Goal: Browse casually

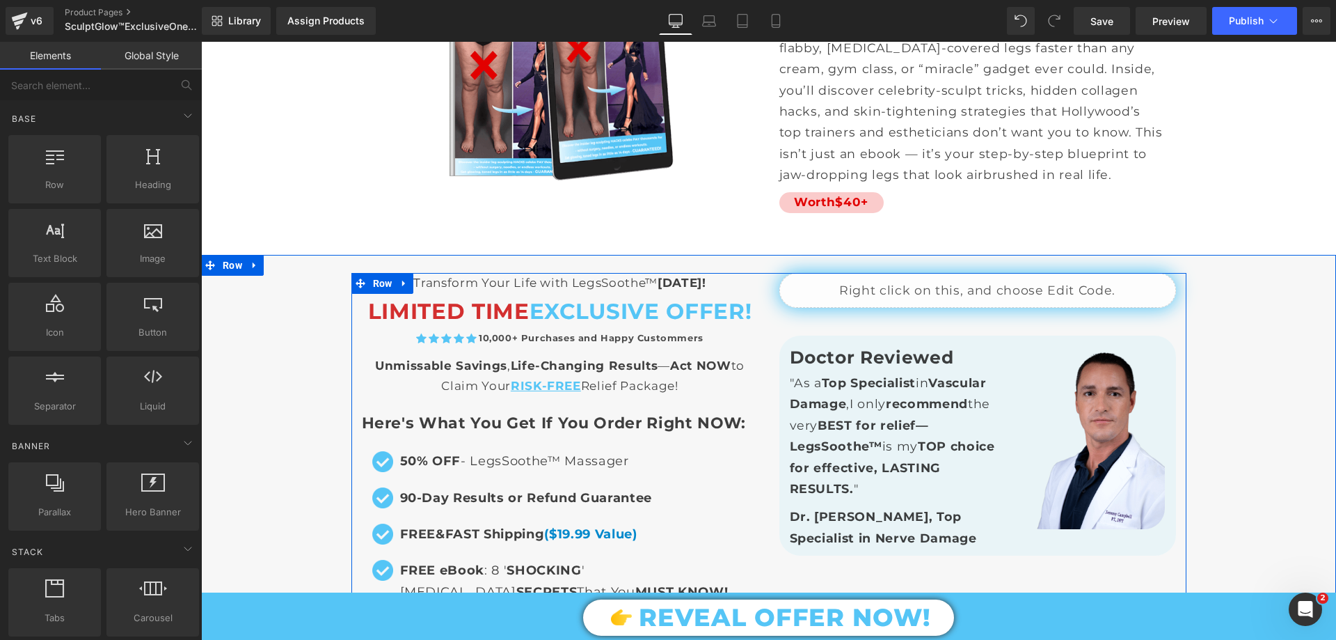
scroll to position [9394, 0]
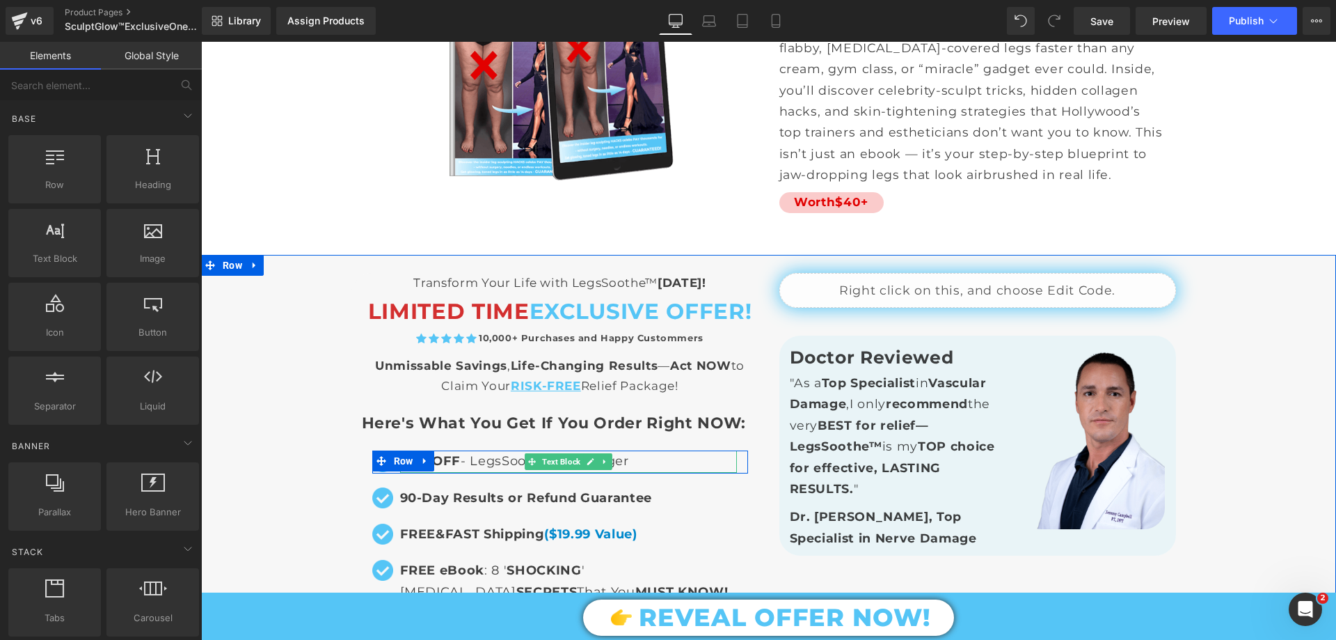
click at [485, 450] on p "50% OFF - LegsSoothe™ Massager" at bounding box center [568, 461] width 337 height 22
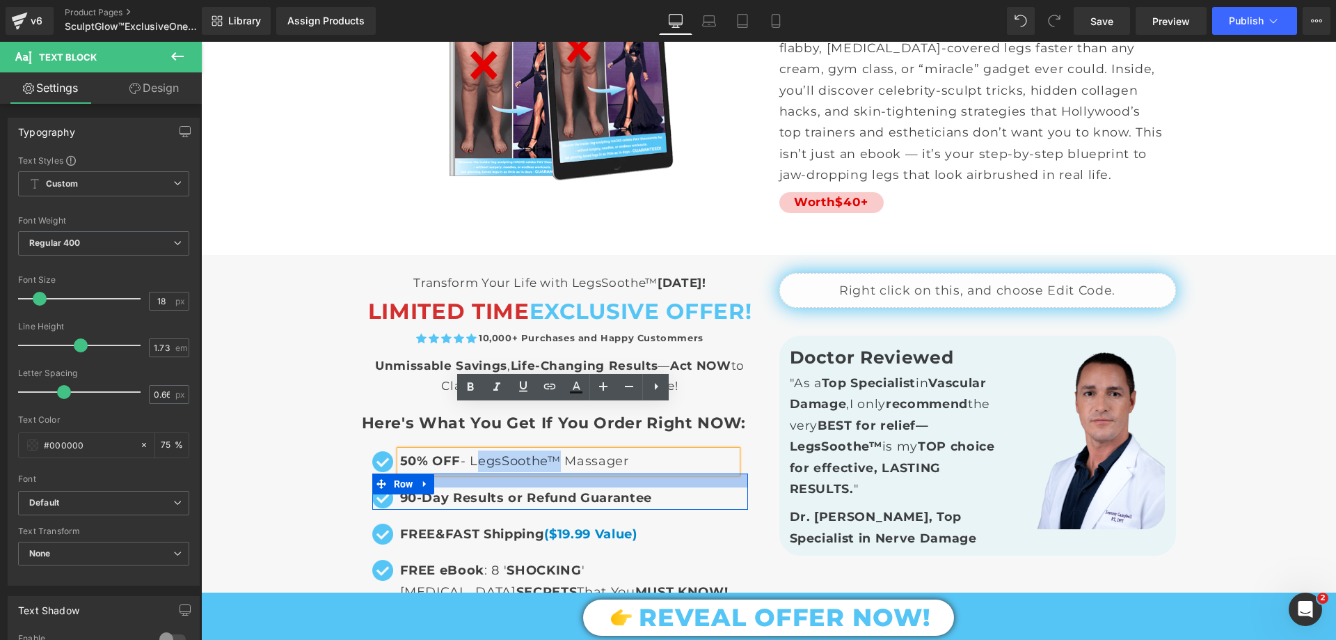
drag, startPoint x: 543, startPoint y: 414, endPoint x: 470, endPoint y: 428, distance: 74.4
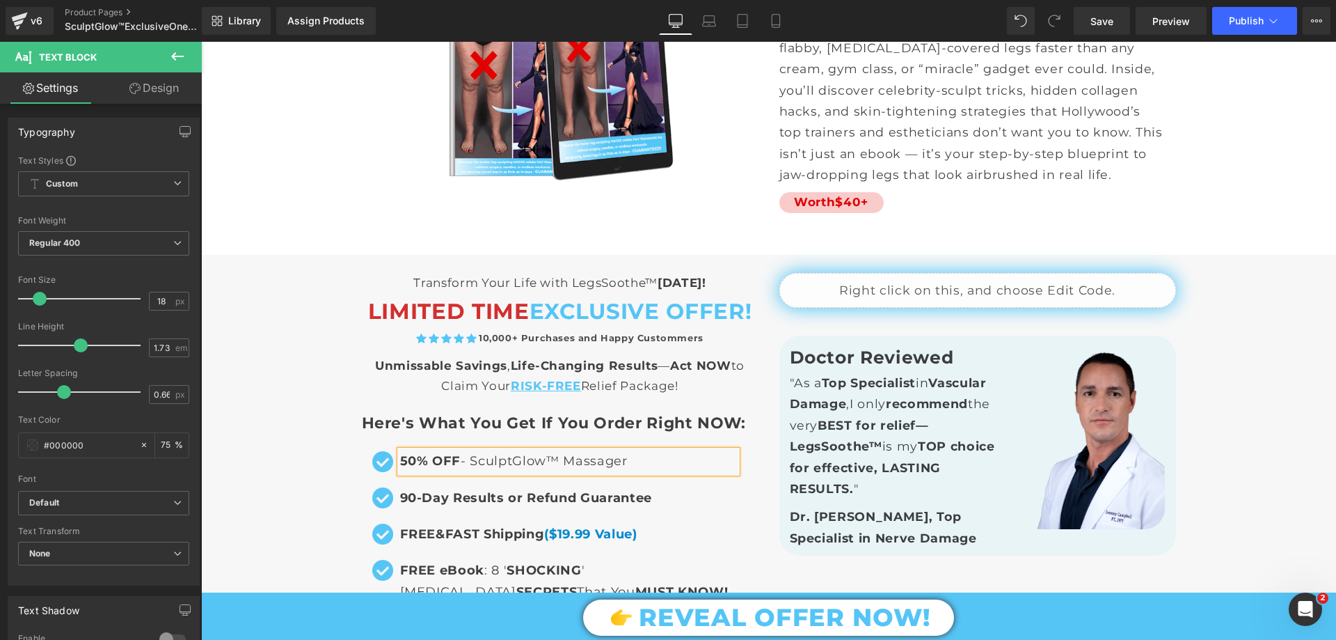
click at [293, 344] on div "Liquid Transform Your Life with LegsSoothe™ [DATE]! Text Block LIMITED TIME EXC…" at bounding box center [768, 650] width 1135 height 782
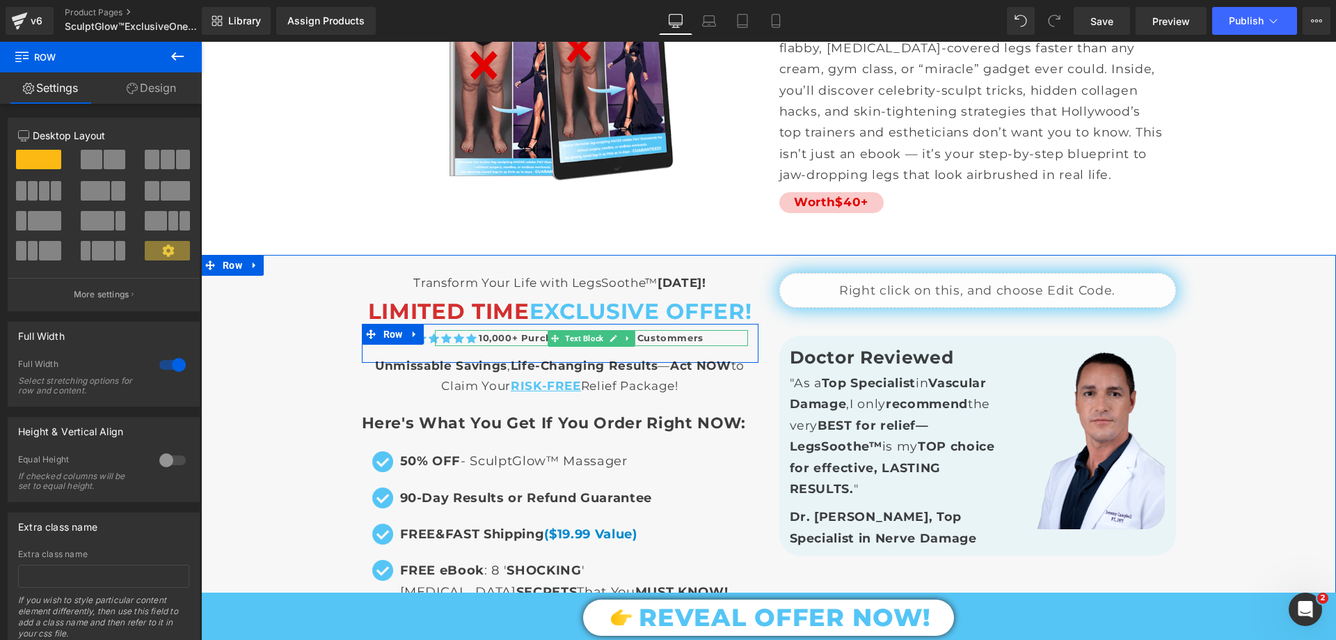
click at [482, 332] on span "10,000+ Purchases and Happy Custommers" at bounding box center [591, 337] width 225 height 11
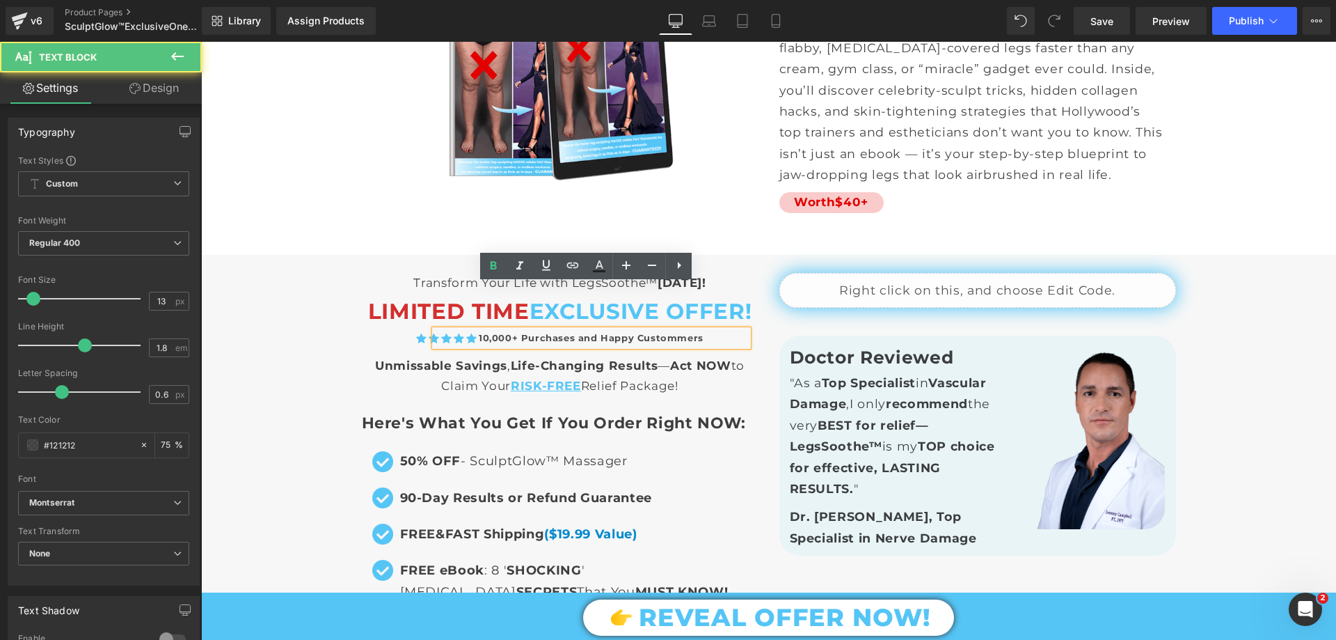
click at [479, 332] on span "10,000+ Purchases and Happy Custommers" at bounding box center [591, 337] width 225 height 11
drag, startPoint x: 484, startPoint y: 289, endPoint x: 477, endPoint y: 293, distance: 8.4
click at [479, 332] on span "10,000+ Purchases and Happy Custommers" at bounding box center [591, 337] width 225 height 11
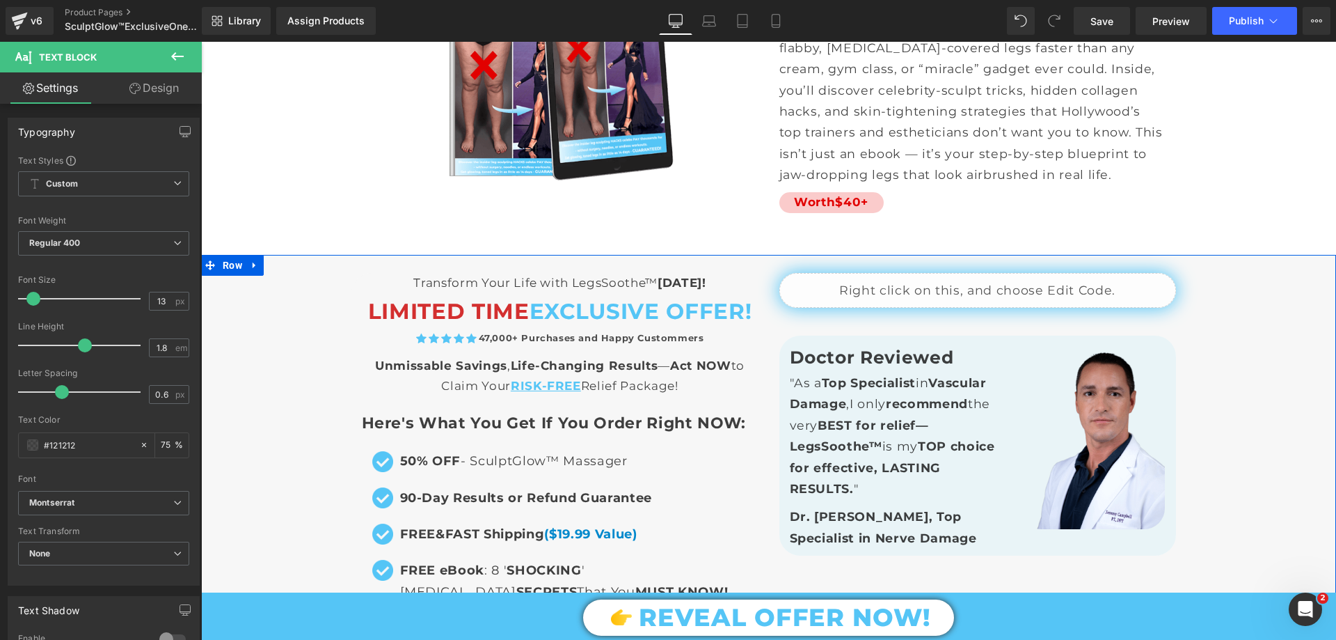
click at [281, 275] on div "Liquid Transform Your Life with LegsSoothe™ [DATE]! Text Block LIMITED TIME EXC…" at bounding box center [768, 650] width 1135 height 782
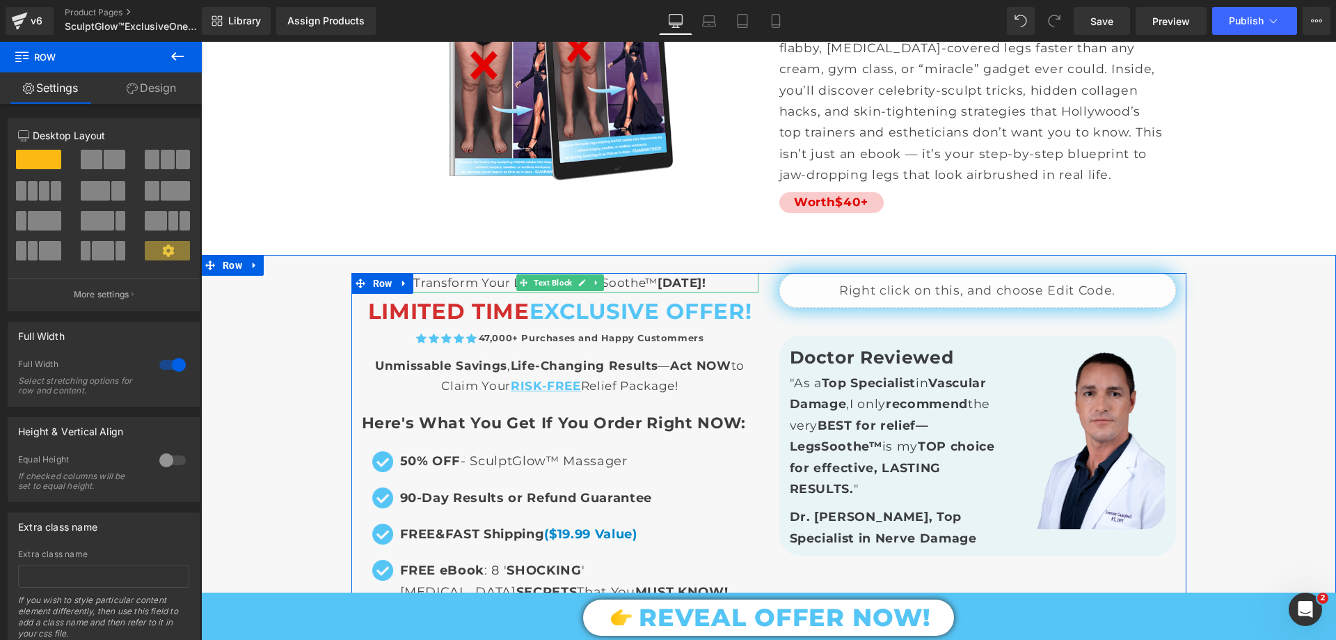
click at [578, 280] on icon at bounding box center [581, 283] width 7 height 7
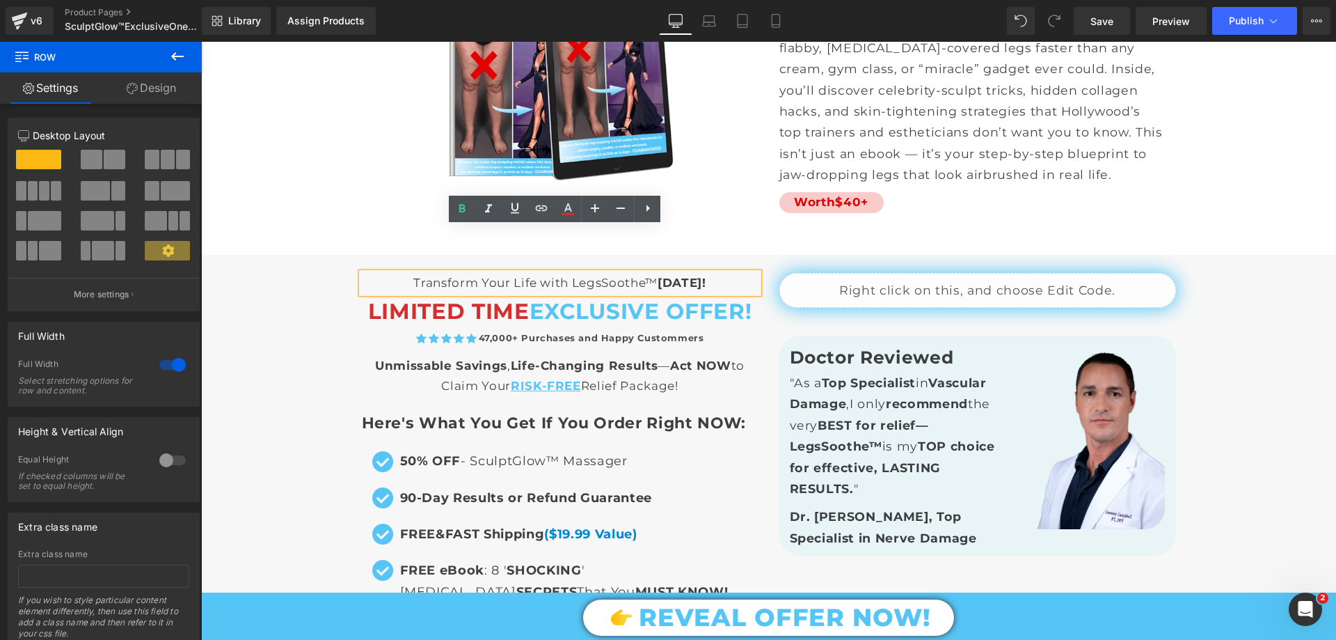
click at [580, 273] on p "Transform Your Life with LegsSoothe™ [DATE]!" at bounding box center [560, 283] width 397 height 20
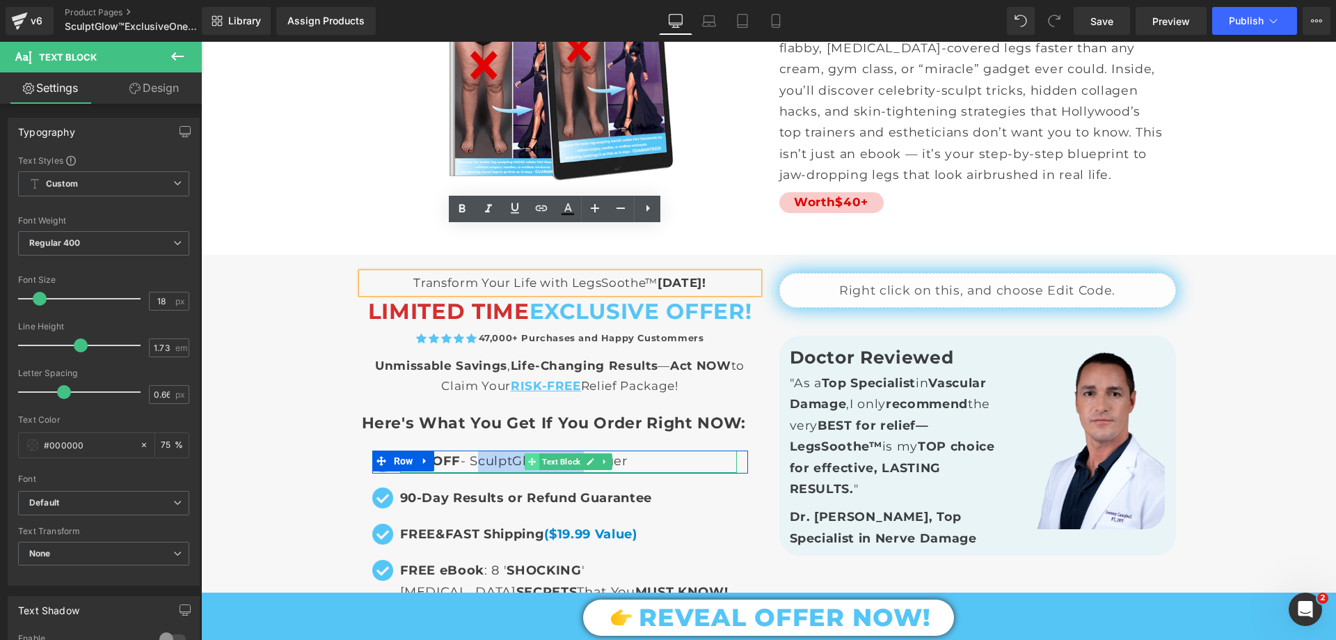
drag, startPoint x: 515, startPoint y: 417, endPoint x: 524, endPoint y: 422, distance: 10.3
click at [524, 450] on div "50% OFF - SculptGlow™ Massager Text Block" at bounding box center [568, 461] width 337 height 22
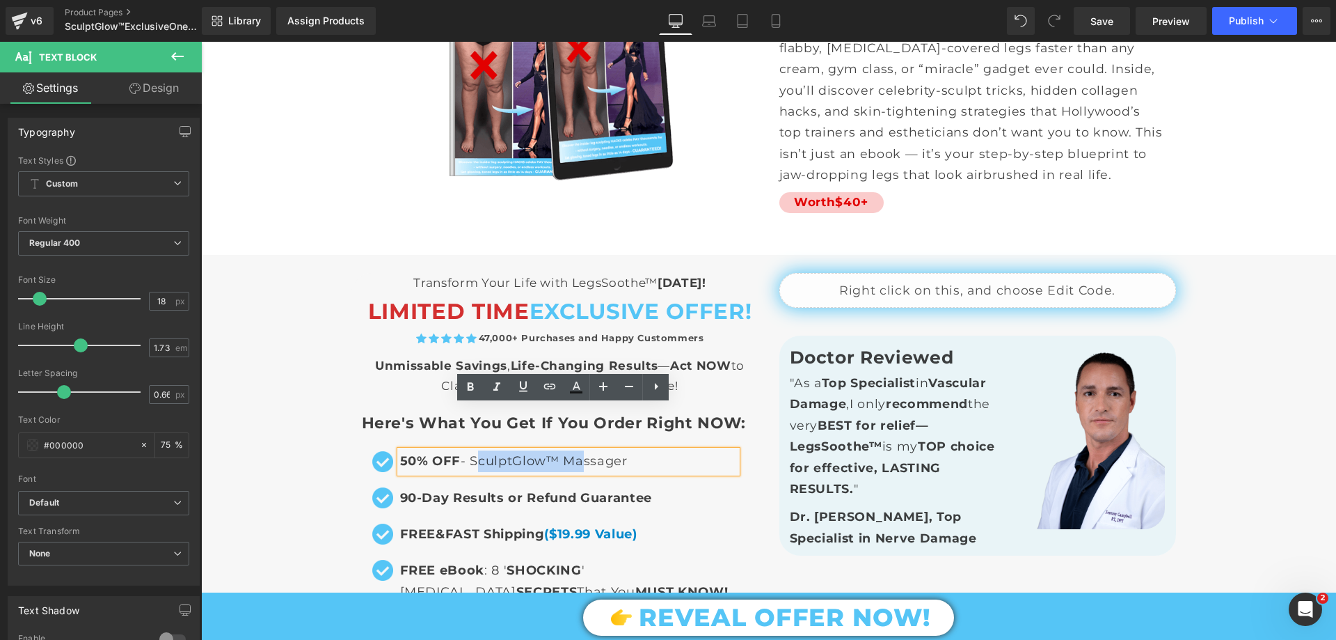
click at [536, 450] on p "50% OFF - SculptGlow™ Massager" at bounding box center [568, 461] width 337 height 22
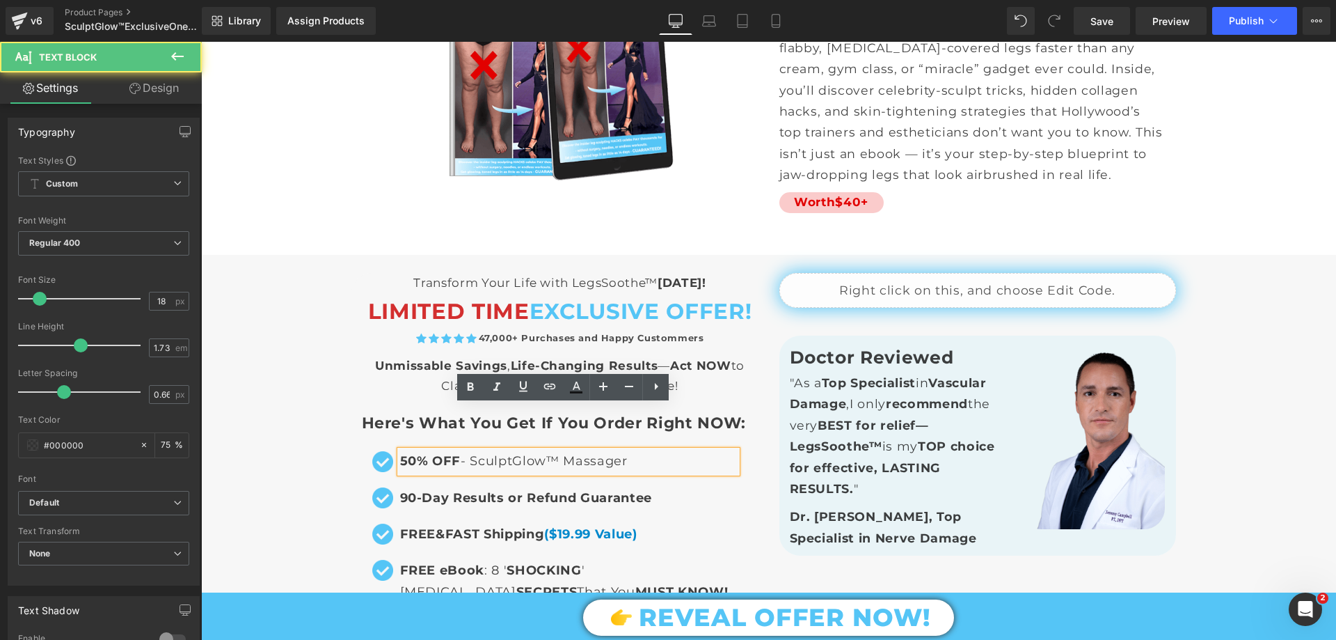
click at [465, 450] on p "50% OFF - SculptGlow™ Massager" at bounding box center [568, 461] width 337 height 22
click at [472, 450] on p "50% OFF - SculptGlow™ Massager" at bounding box center [568, 461] width 337 height 22
drag, startPoint x: 470, startPoint y: 414, endPoint x: 539, endPoint y: 412, distance: 68.9
click at [539, 450] on p "50% OFF - SculptGlow™ Massager" at bounding box center [568, 461] width 337 height 22
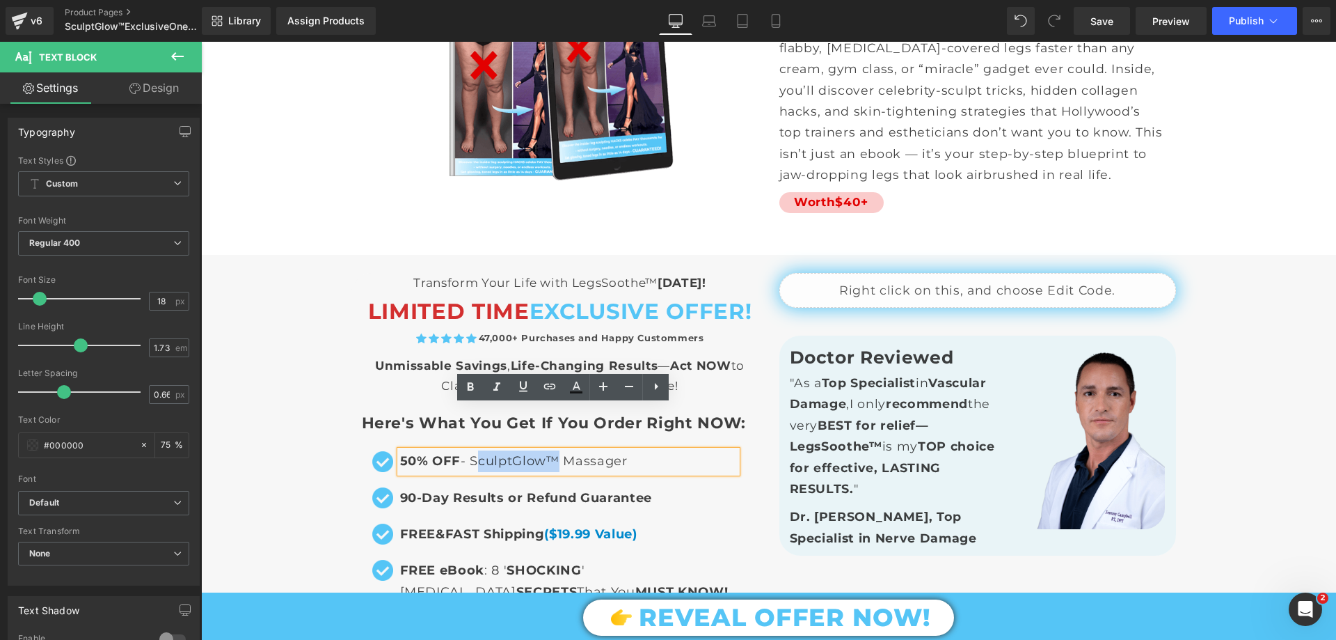
copy p "SculptGlow"
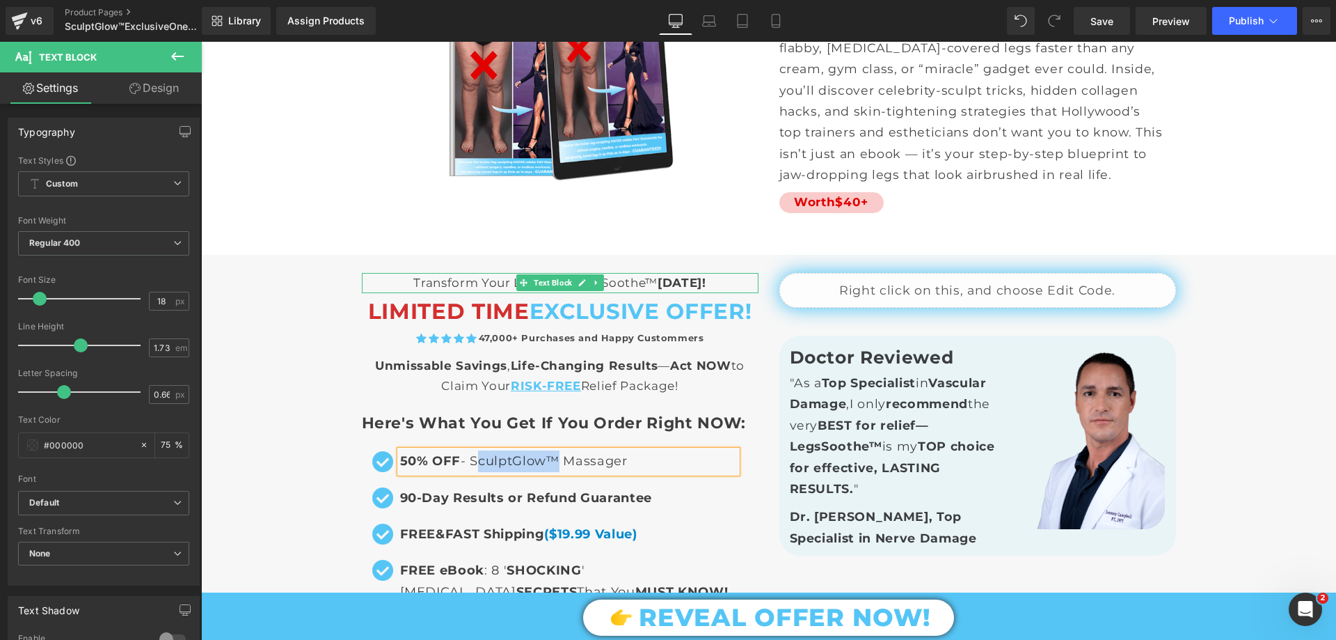
click at [606, 273] on p "Transform Your Life with LegsSoothe™ [DATE]!" at bounding box center [560, 283] width 397 height 20
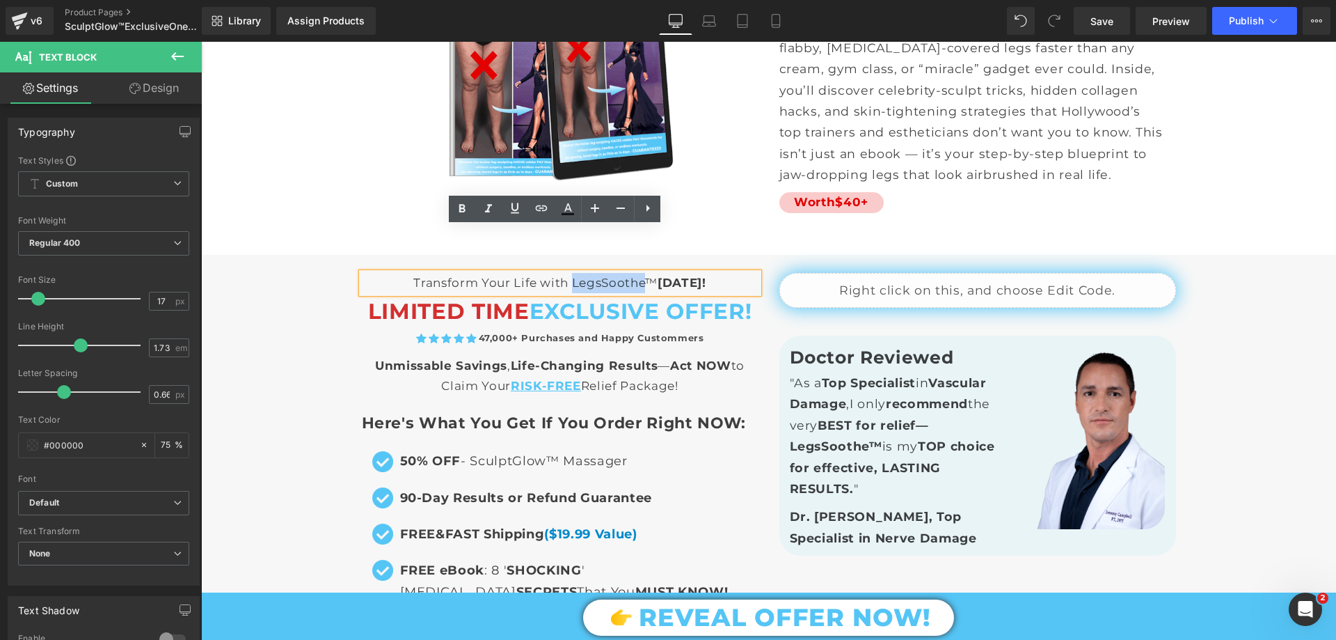
drag, startPoint x: 564, startPoint y: 236, endPoint x: 635, endPoint y: 234, distance: 70.3
click at [635, 273] on p "Transform Your Life with LegsSoothe™ [DATE]!" at bounding box center [560, 283] width 397 height 20
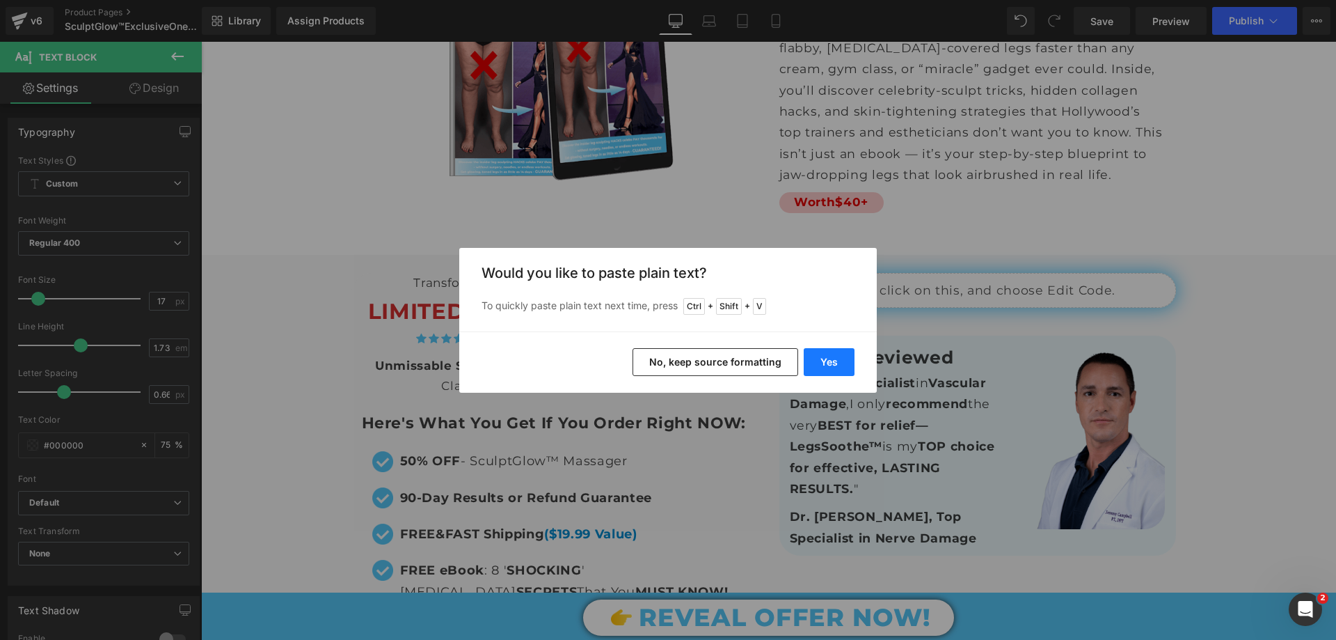
drag, startPoint x: 823, startPoint y: 358, endPoint x: 622, endPoint y: 317, distance: 205.3
click at [823, 358] on button "Yes" at bounding box center [829, 362] width 51 height 28
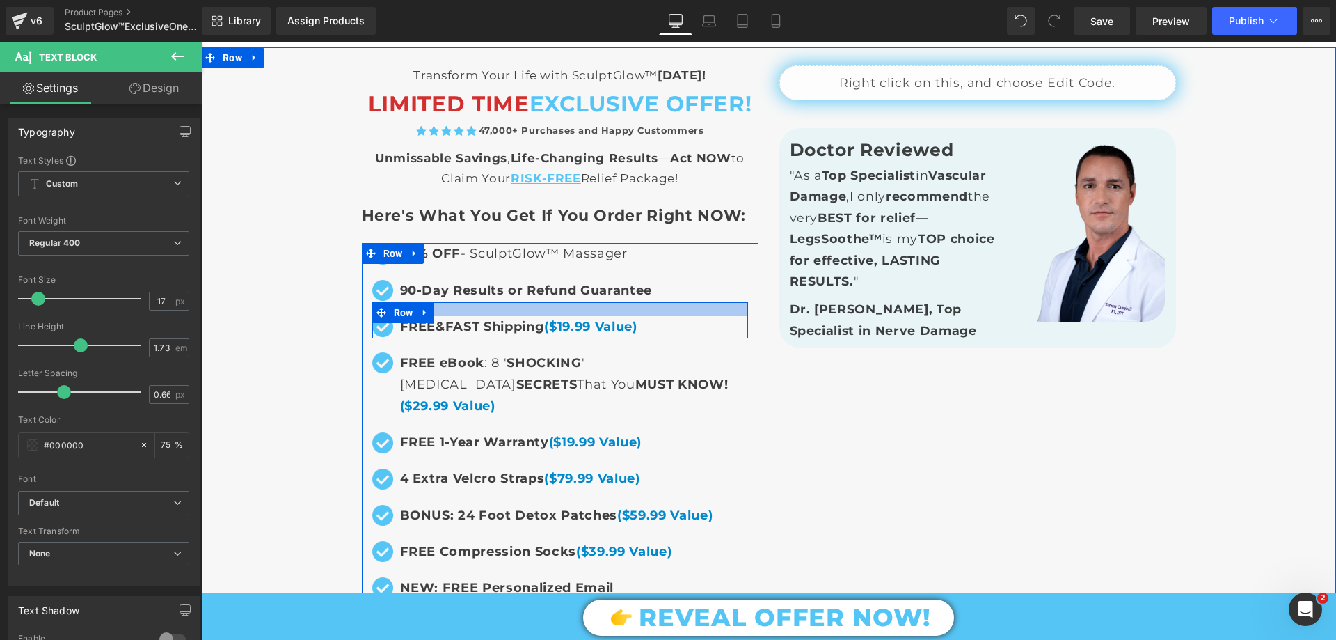
scroll to position [9603, 0]
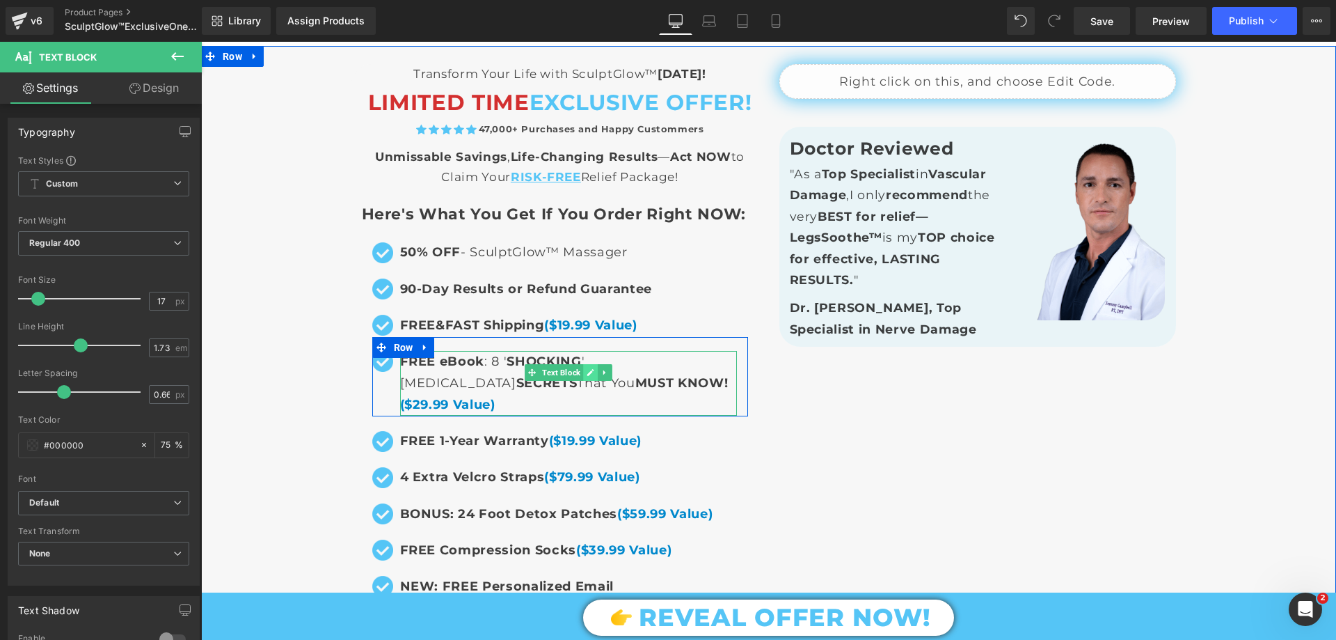
click at [588, 368] on icon at bounding box center [591, 372] width 8 height 8
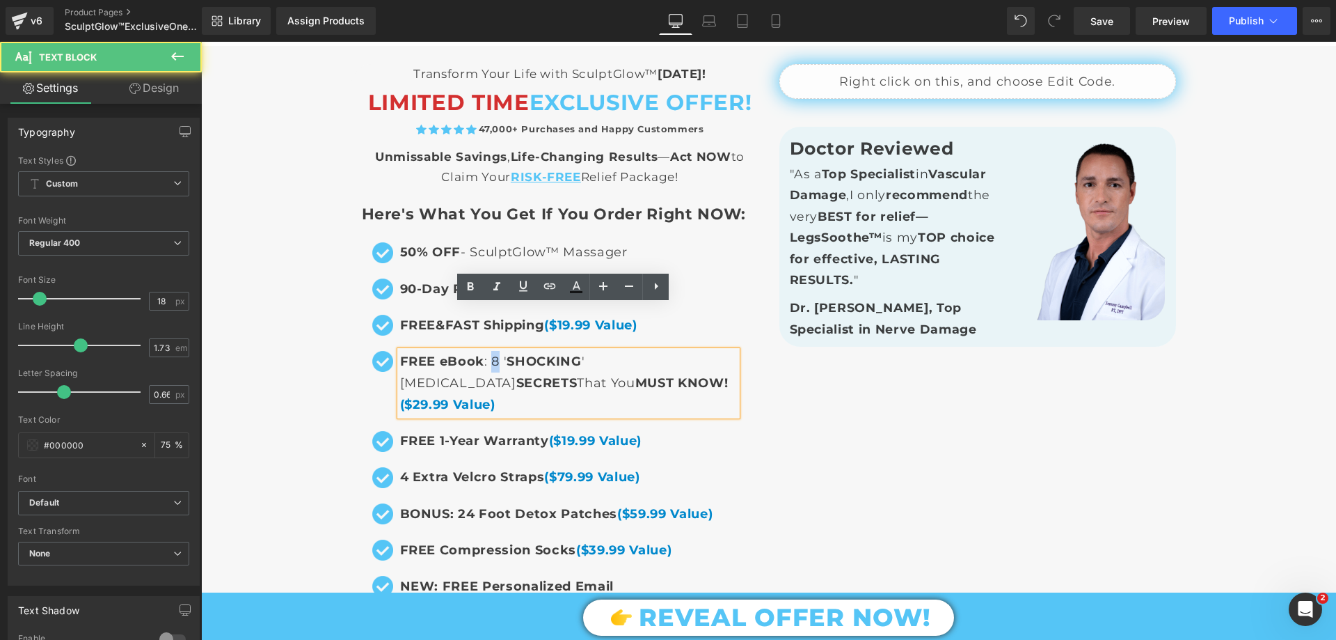
click at [485, 351] on p "FREE eBook : 8 ' SHOCKING ' [MEDICAL_DATA] SECRETS That You MUST KNOW! ($29.99 …" at bounding box center [568, 383] width 337 height 65
click at [498, 351] on p "FREE eBook : 6 ' SHOCKING ' [MEDICAL_DATA] SECRETS That You MUST KNOW! ($29.99 …" at bounding box center [568, 383] width 337 height 65
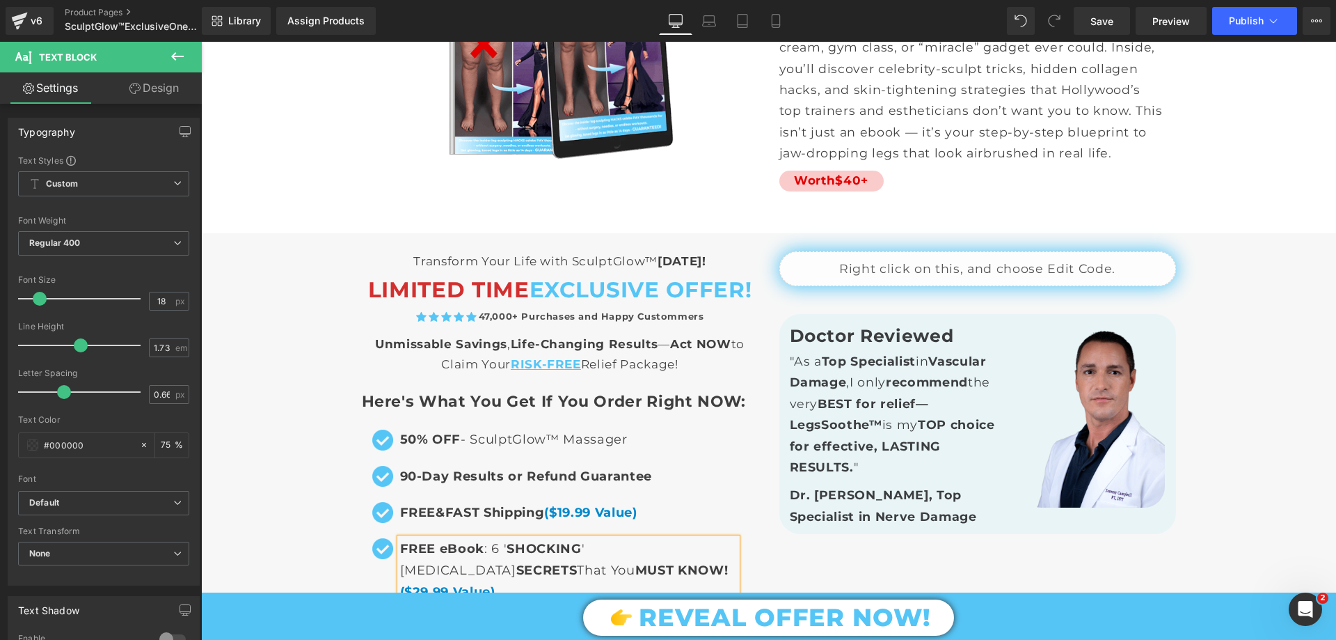
scroll to position [9464, 0]
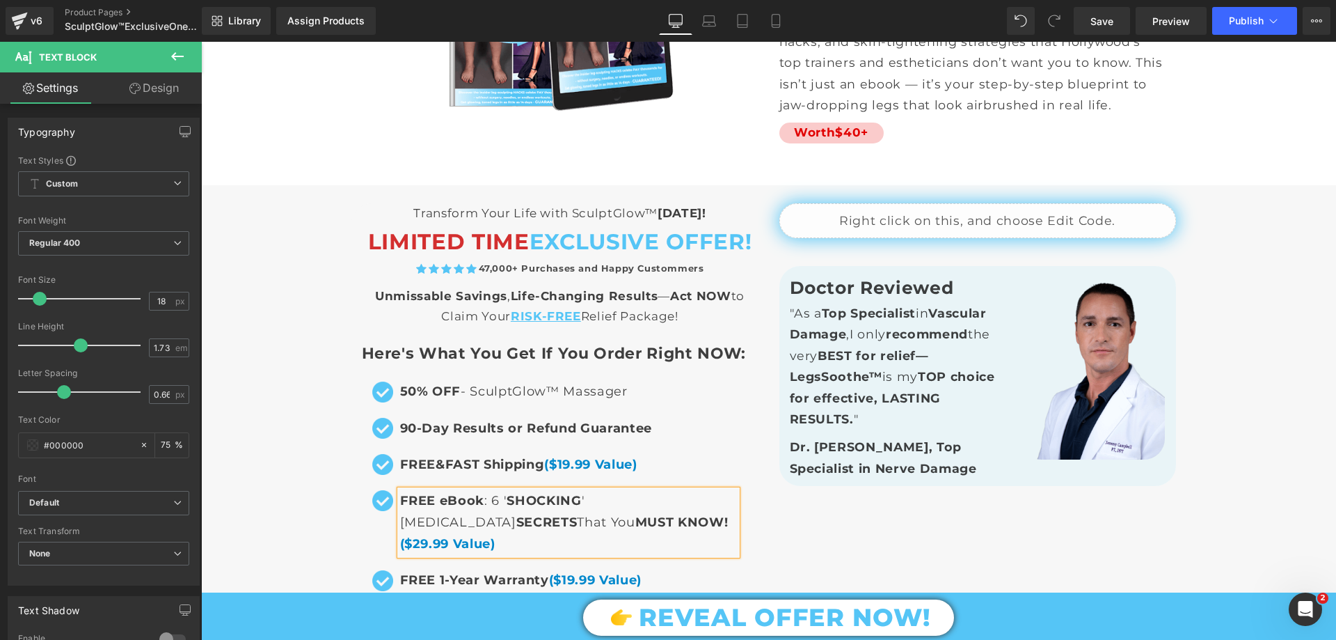
click at [587, 490] on p "FREE eBook : 6 ' SHOCKING ' [MEDICAL_DATA] SECRETS That You MUST KNOW! ($29.99 …" at bounding box center [568, 522] width 337 height 65
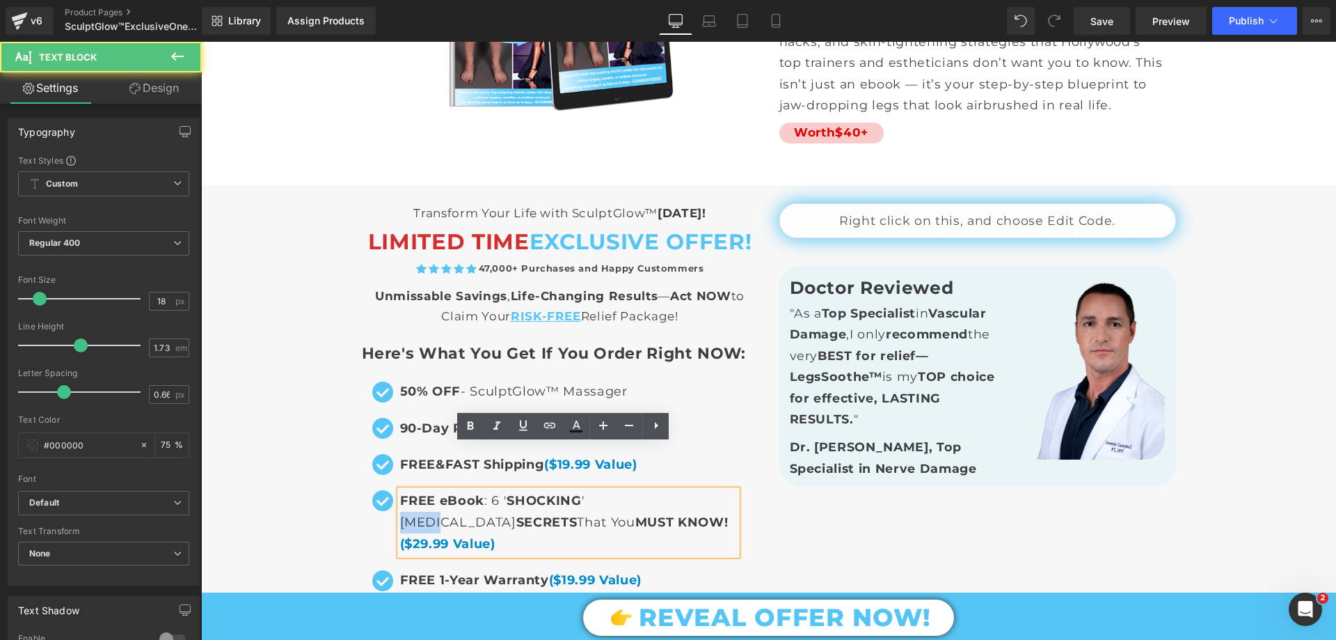
drag, startPoint x: 580, startPoint y: 459, endPoint x: 627, endPoint y: 459, distance: 47.3
click at [627, 490] on p "FREE eBook : 6 ' SHOCKING ' [MEDICAL_DATA] SECRETS That You MUST KNOW! ($29.99 …" at bounding box center [568, 522] width 337 height 65
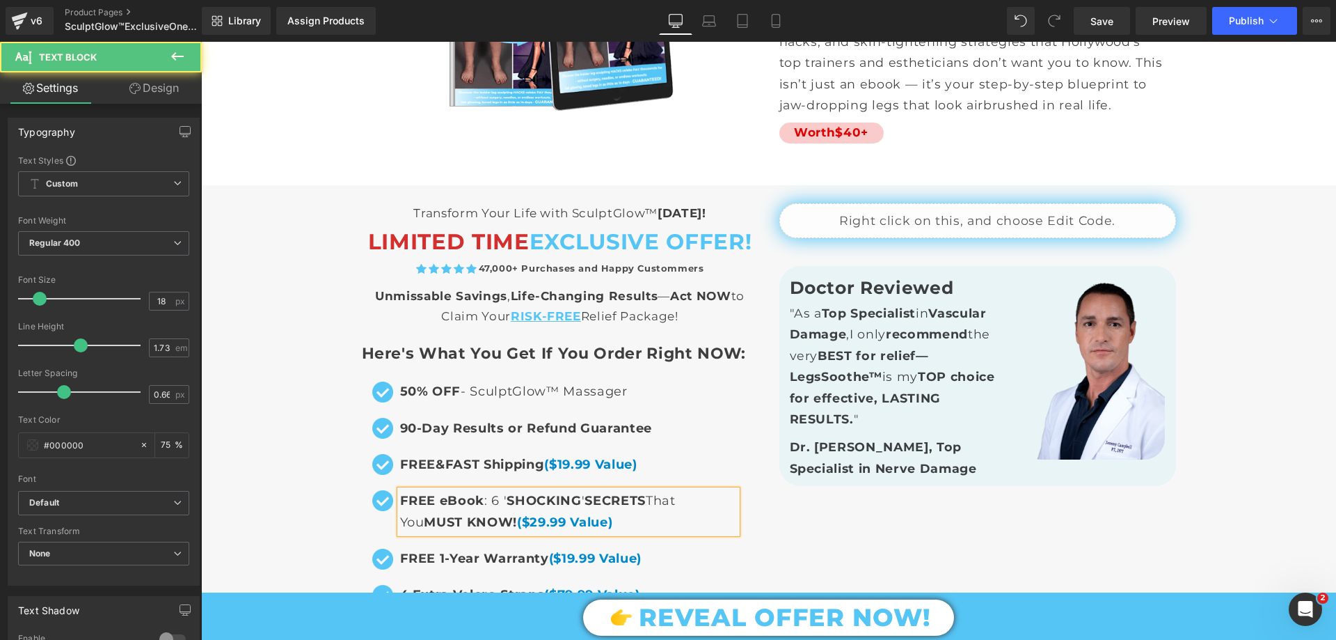
click at [677, 490] on p "FREE eBook : 6 ' SHOCKING ' SECRETS That You MUST KNOW! ($29.99 Value)" at bounding box center [568, 511] width 337 height 43
drag, startPoint x: 646, startPoint y: 456, endPoint x: 655, endPoint y: 455, distance: 8.5
click at [655, 490] on p "FREE eBook : 6 ' SHOCKING ' SECRETS That You MUST KNOW! ($29.99 Value)" at bounding box center [568, 511] width 337 height 43
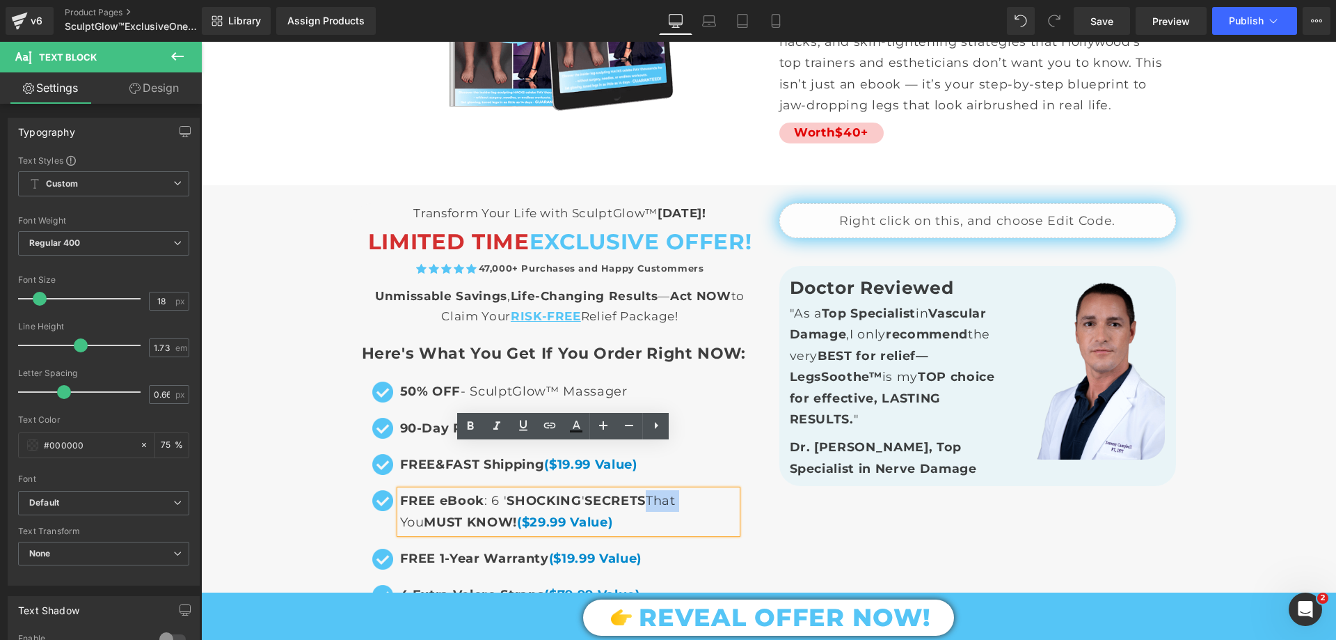
drag, startPoint x: 642, startPoint y: 456, endPoint x: 677, endPoint y: 459, distance: 34.9
click at [677, 490] on p "FREE eBook : 6 ' SHOCKING ' SECRETS That You MUST KNOW! ($29.99 Value)" at bounding box center [568, 511] width 337 height 43
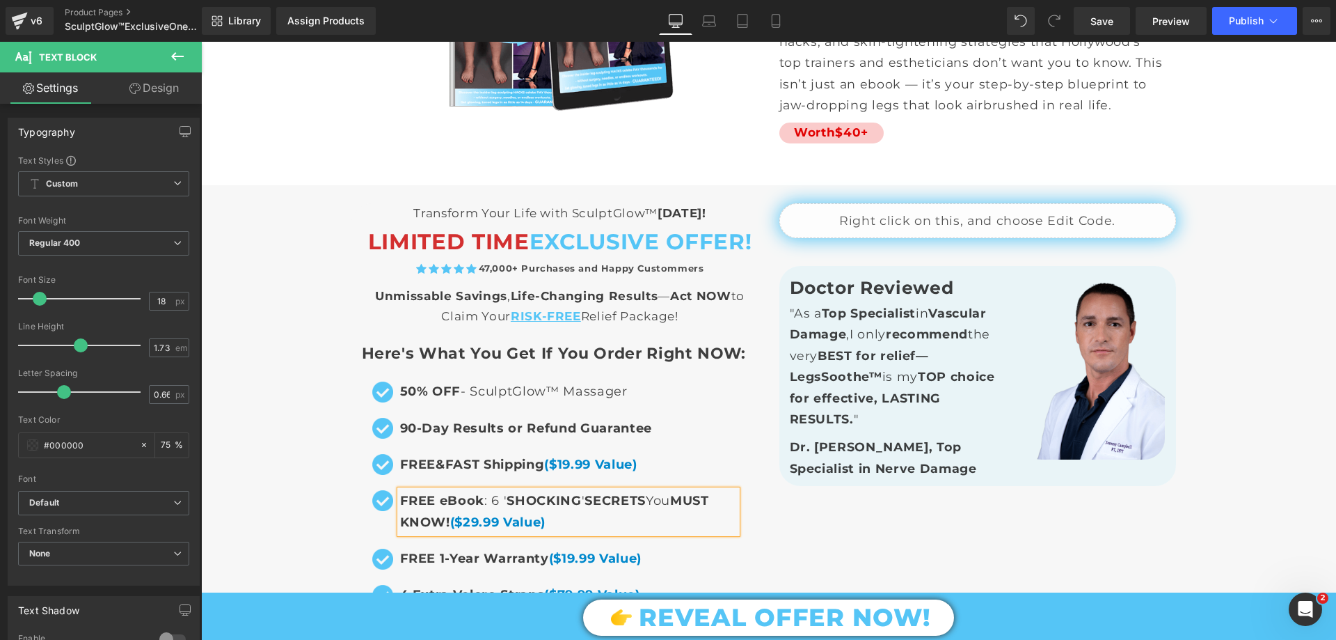
click at [441, 493] on span "MUST KNOW!" at bounding box center [554, 511] width 309 height 37
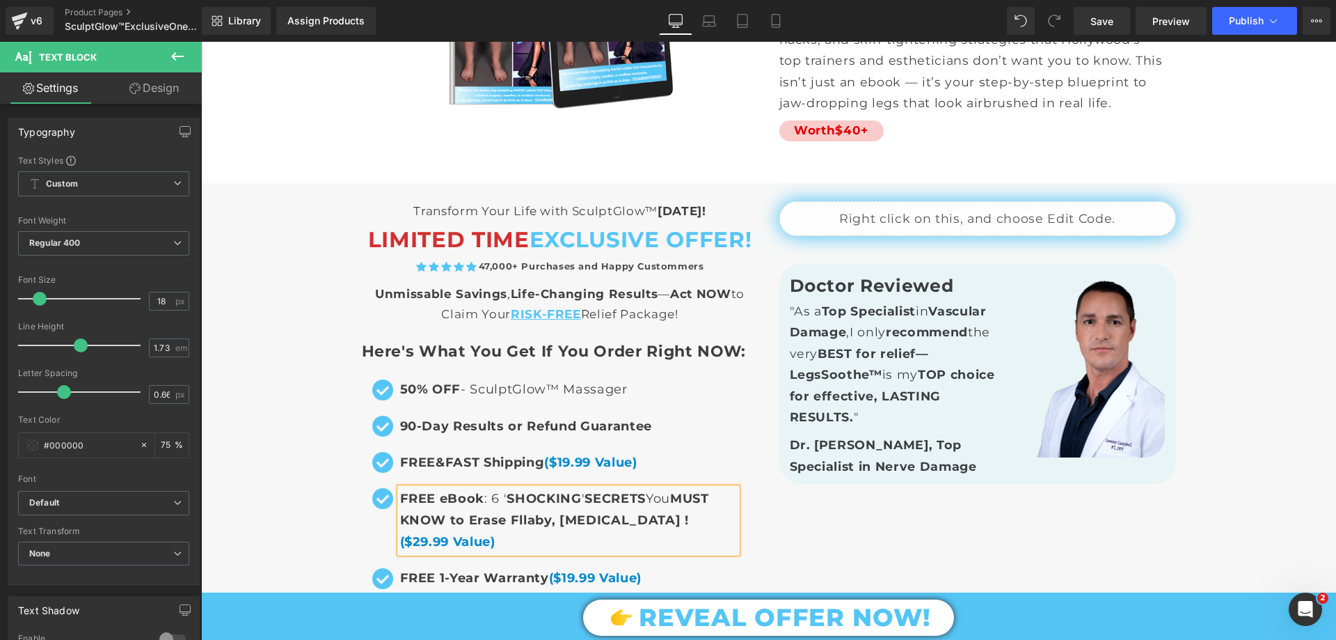
scroll to position [9533, 0]
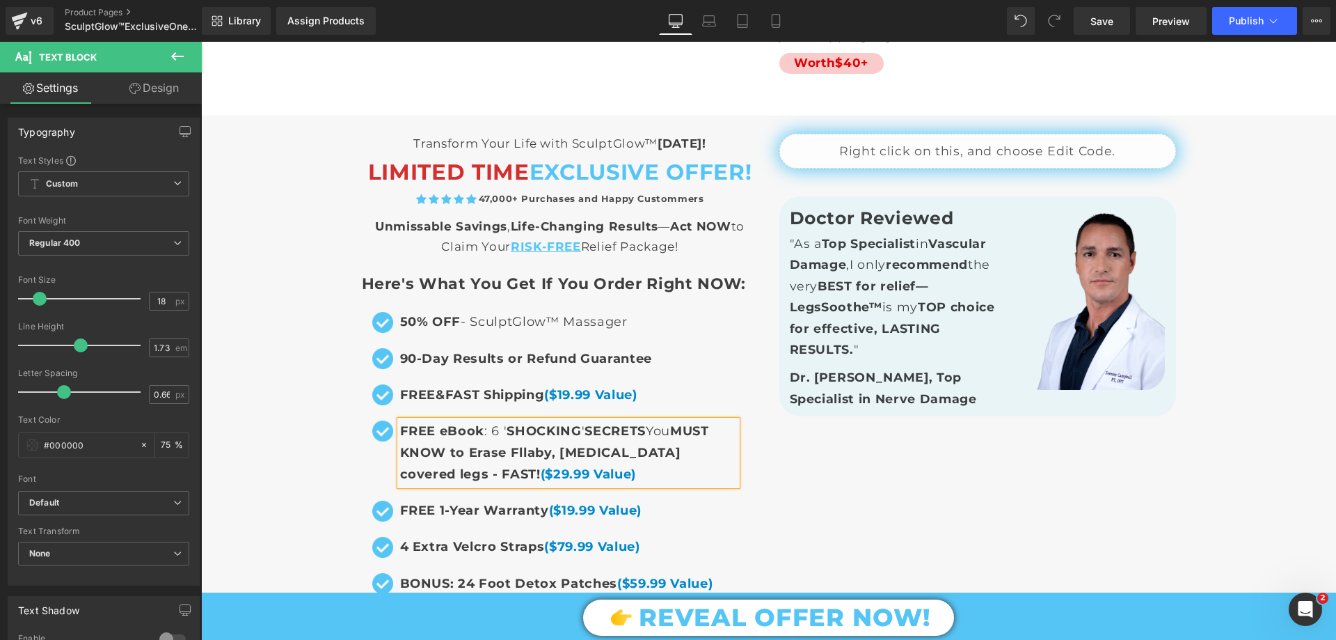
click at [344, 420] on div "Image" at bounding box center [383, 430] width 84 height 21
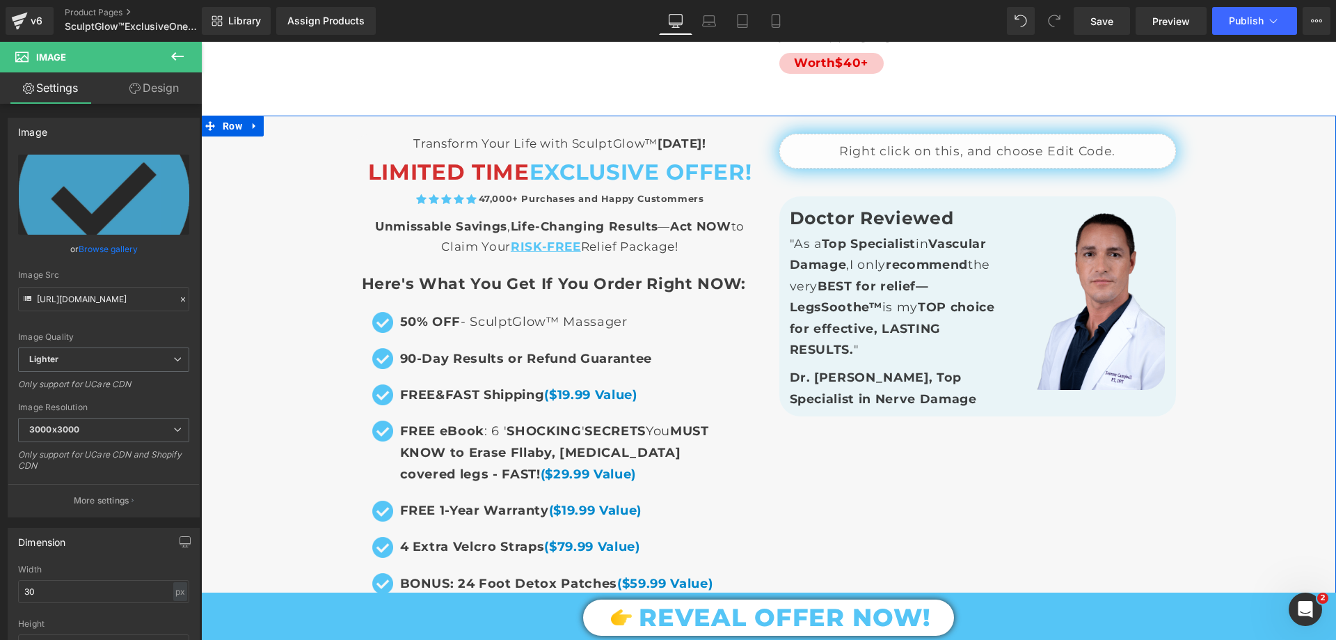
scroll to position [9673, 0]
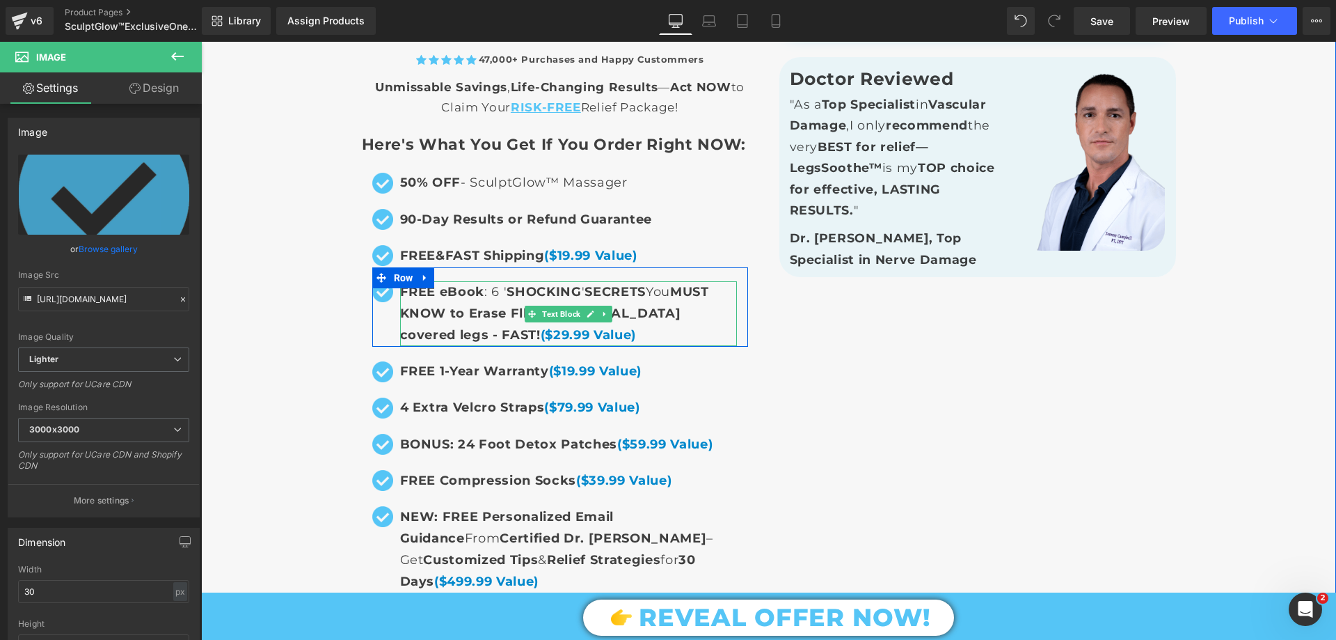
click at [541, 327] on span "($29.99 Value)" at bounding box center [588, 334] width 95 height 15
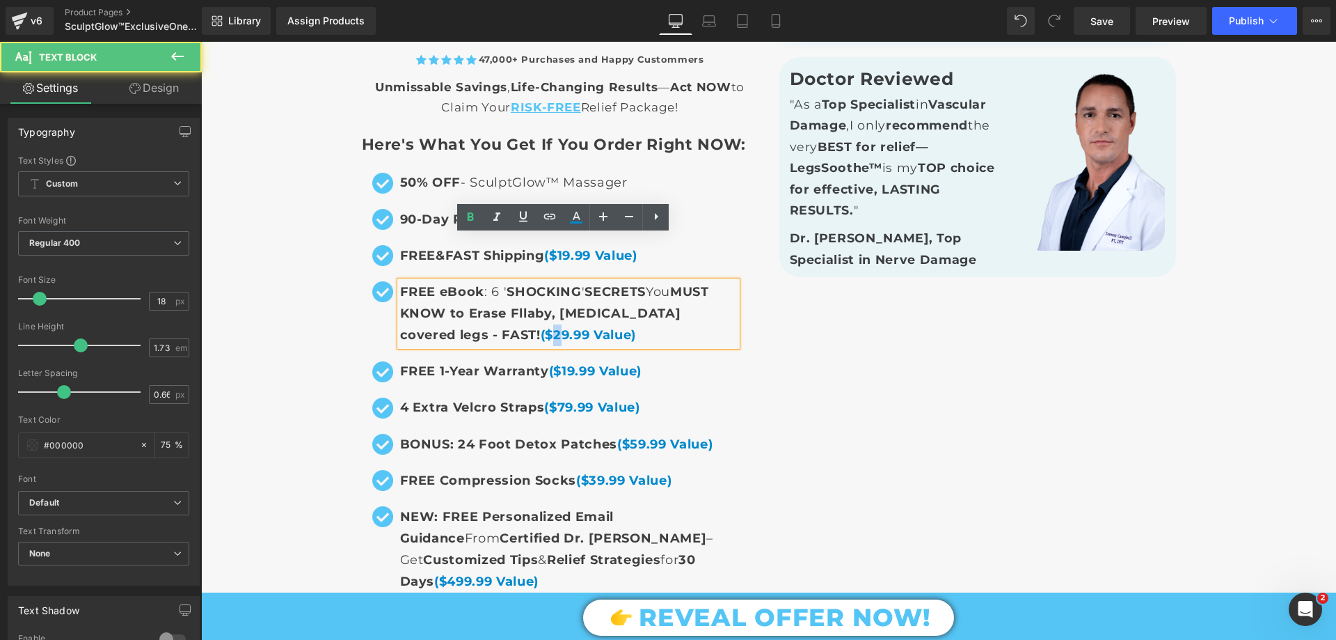
click at [541, 327] on span "($29.99 Value)" at bounding box center [588, 334] width 95 height 15
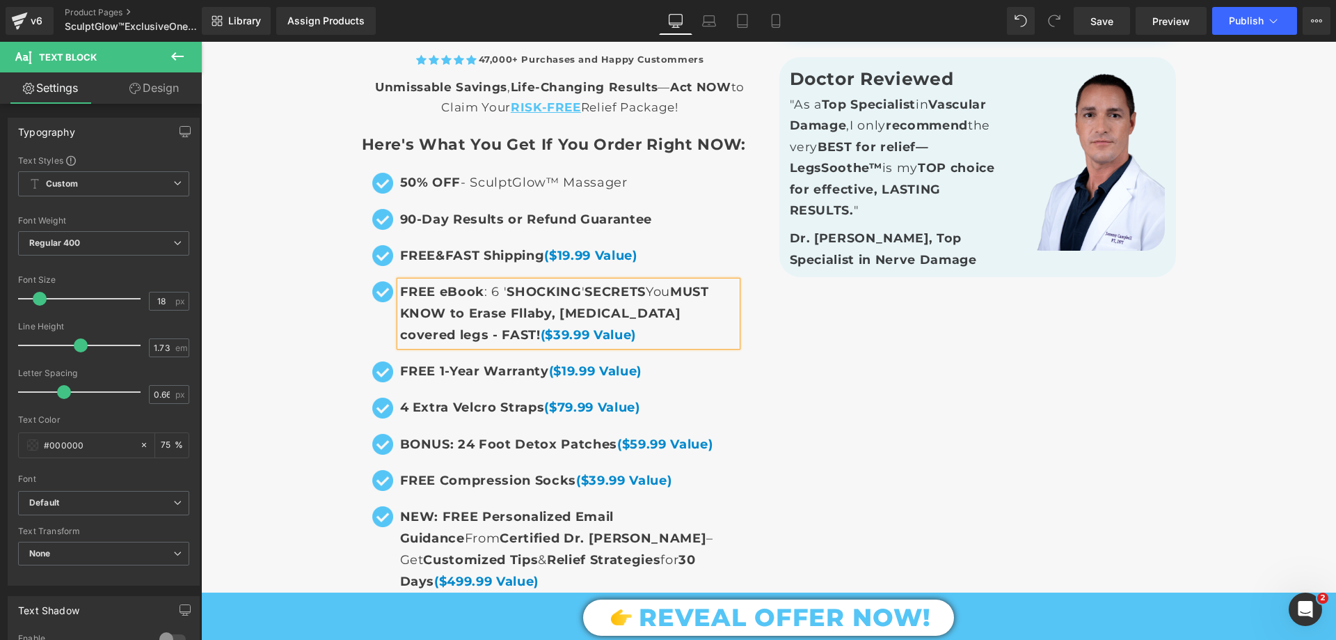
click at [319, 305] on div "Liquid Transform Your Life with SculptGlow™ [DATE]! Text Block LIMITED TIME EXC…" at bounding box center [768, 372] width 1135 height 782
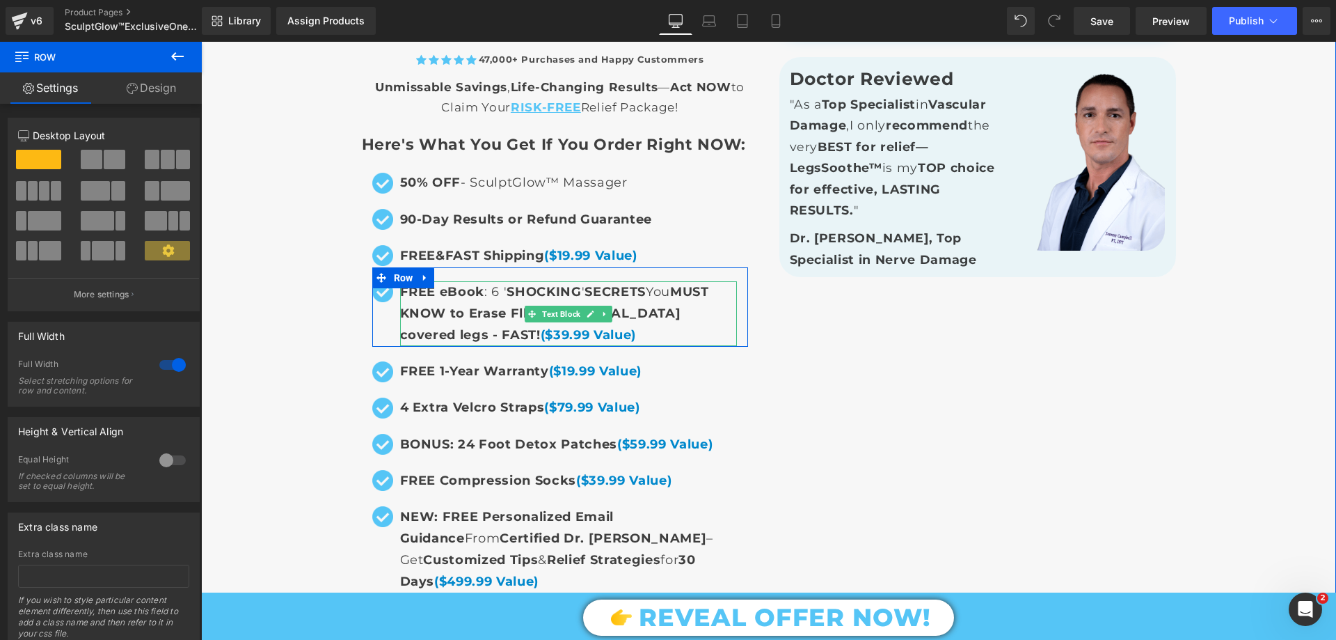
click at [678, 284] on span "MUST KNOW to Erase Fllaby, [MEDICAL_DATA] covered legs - FAST!" at bounding box center [554, 313] width 309 height 58
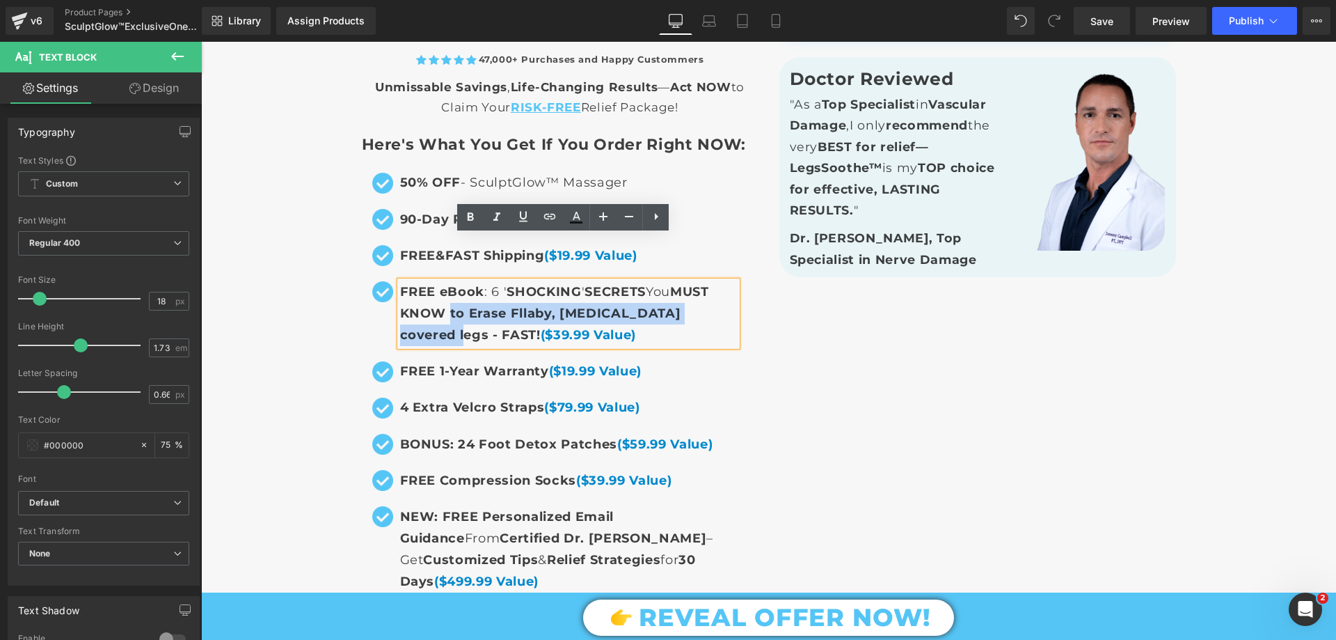
drag, startPoint x: 445, startPoint y: 268, endPoint x: 712, endPoint y: 269, distance: 266.5
click at [709, 284] on span "MUST KNOW to Erase Fllaby, [MEDICAL_DATA] covered legs - FAST!" at bounding box center [554, 313] width 309 height 58
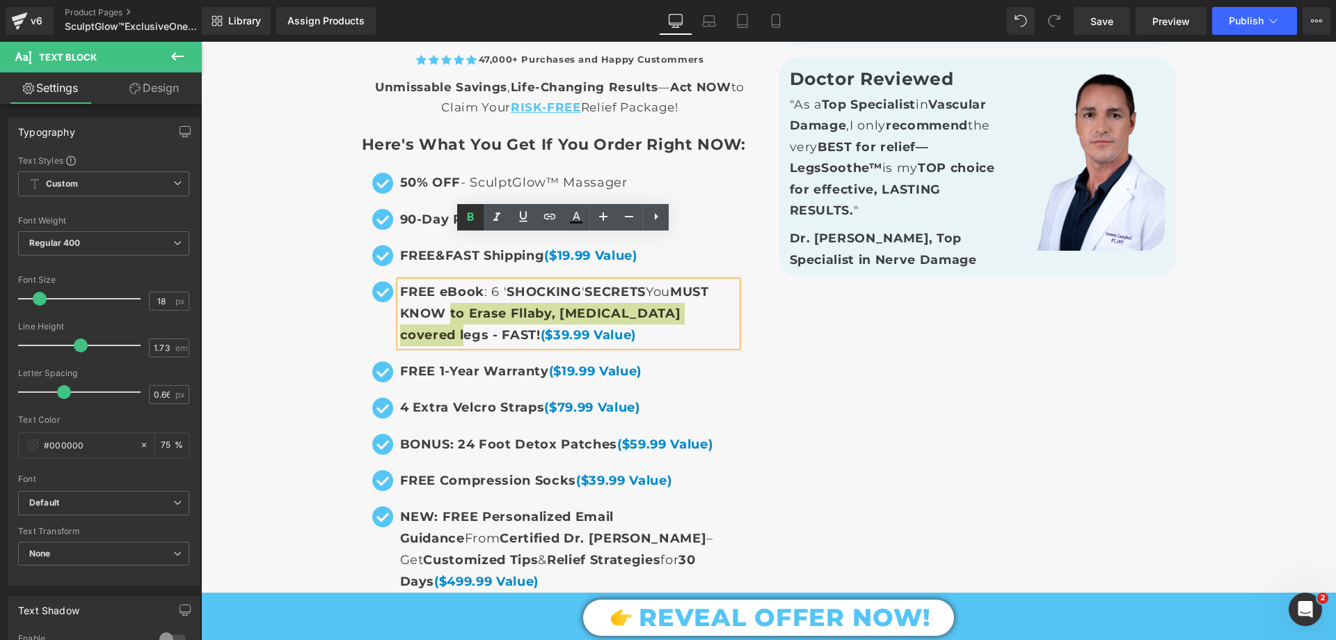
click at [477, 219] on icon at bounding box center [470, 217] width 17 height 17
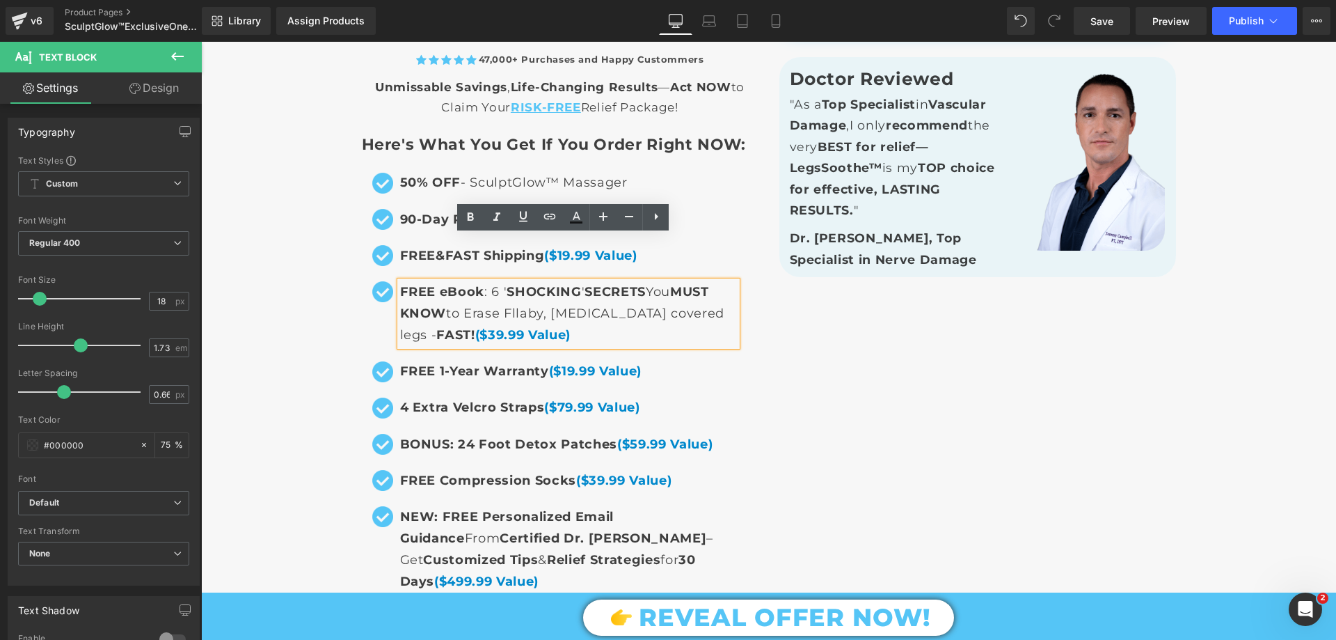
click at [818, 301] on div "Liquid Transform Your Life with SculptGlow™ [DATE]! Text Block LIMITED TIME EXC…" at bounding box center [768, 378] width 835 height 768
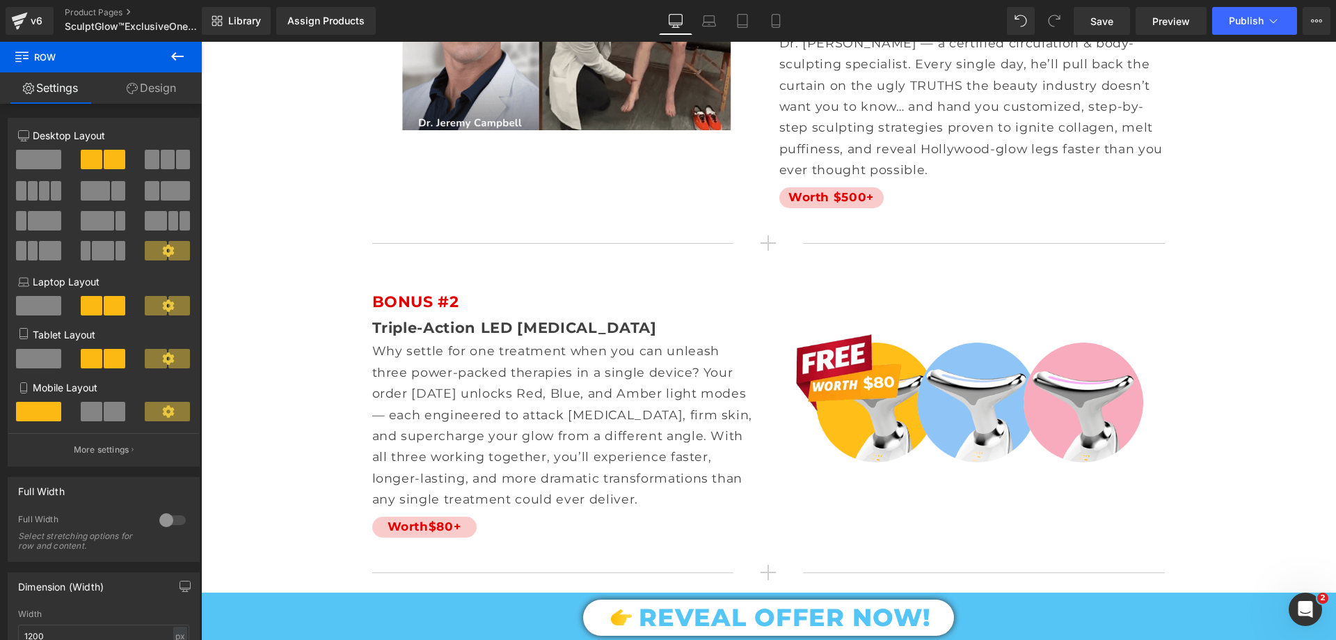
scroll to position [8072, 0]
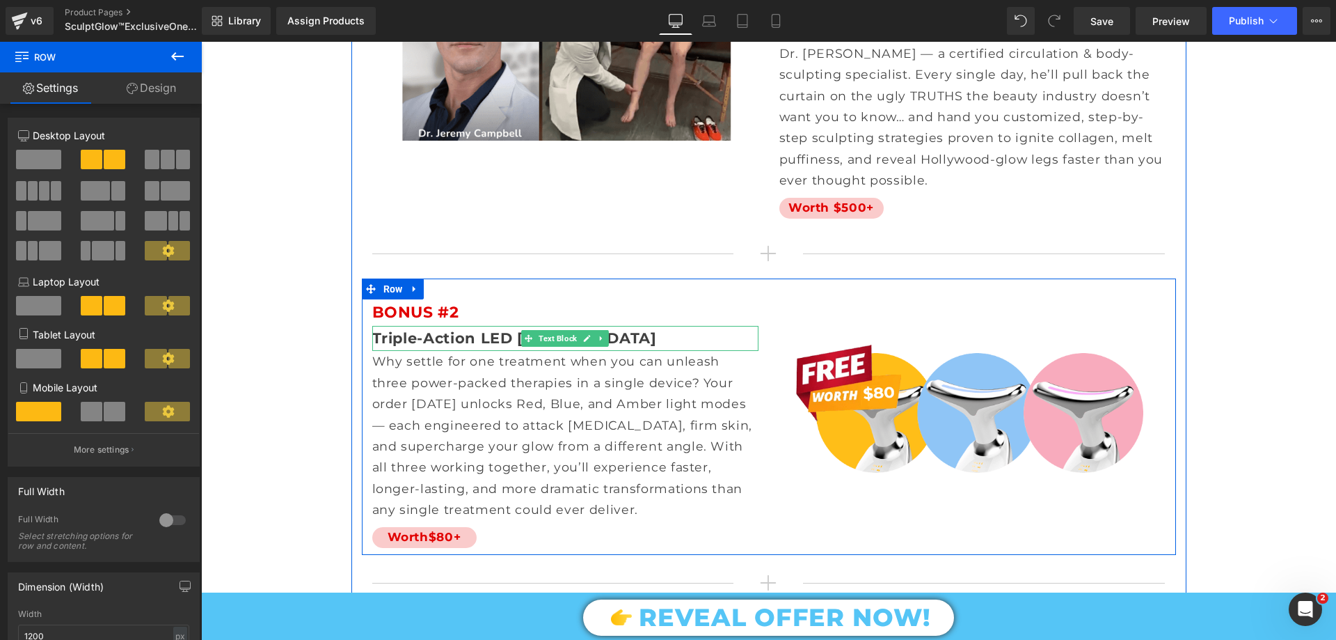
click at [429, 329] on b "Triple-Action LED [MEDICAL_DATA]" at bounding box center [514, 337] width 285 height 17
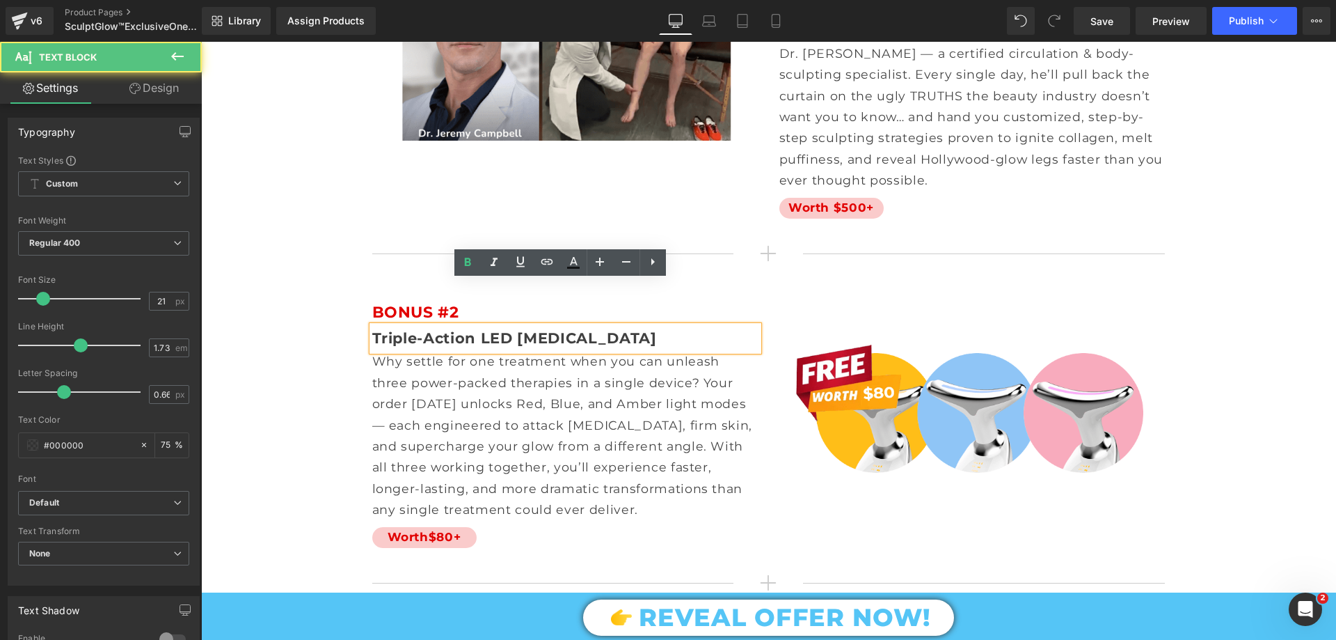
click at [429, 329] on b "Triple-Action LED [MEDICAL_DATA]" at bounding box center [514, 337] width 285 height 17
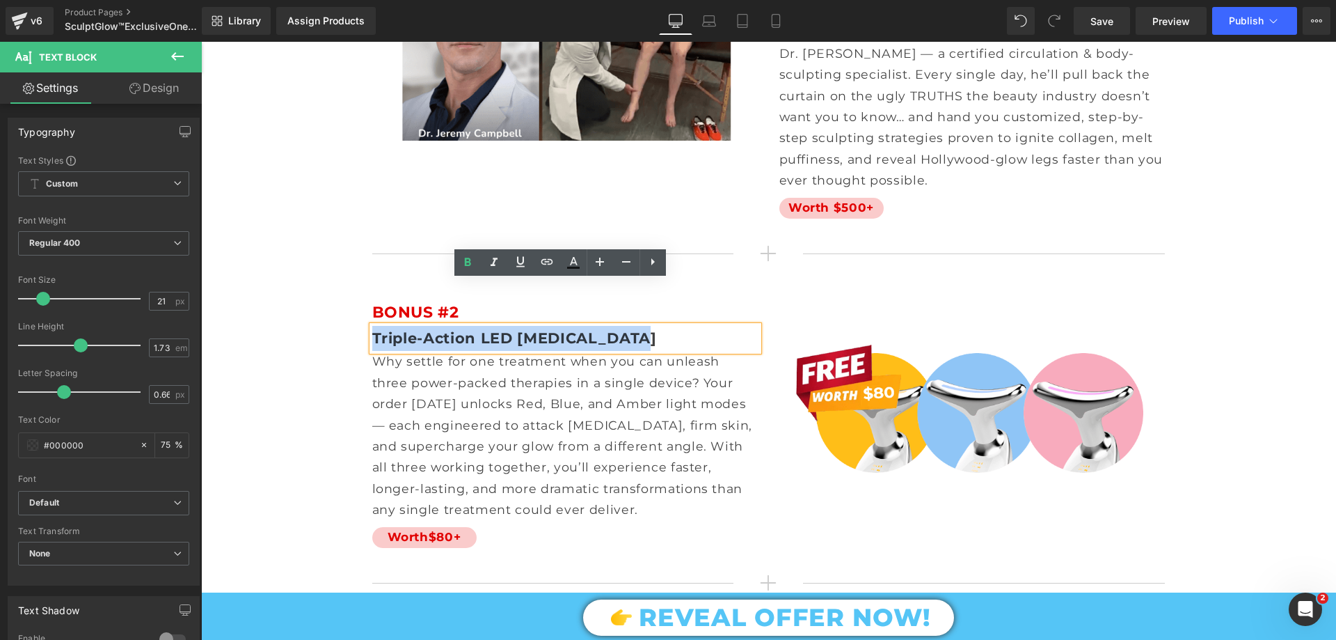
copy b "Triple-Action LED [MEDICAL_DATA]"
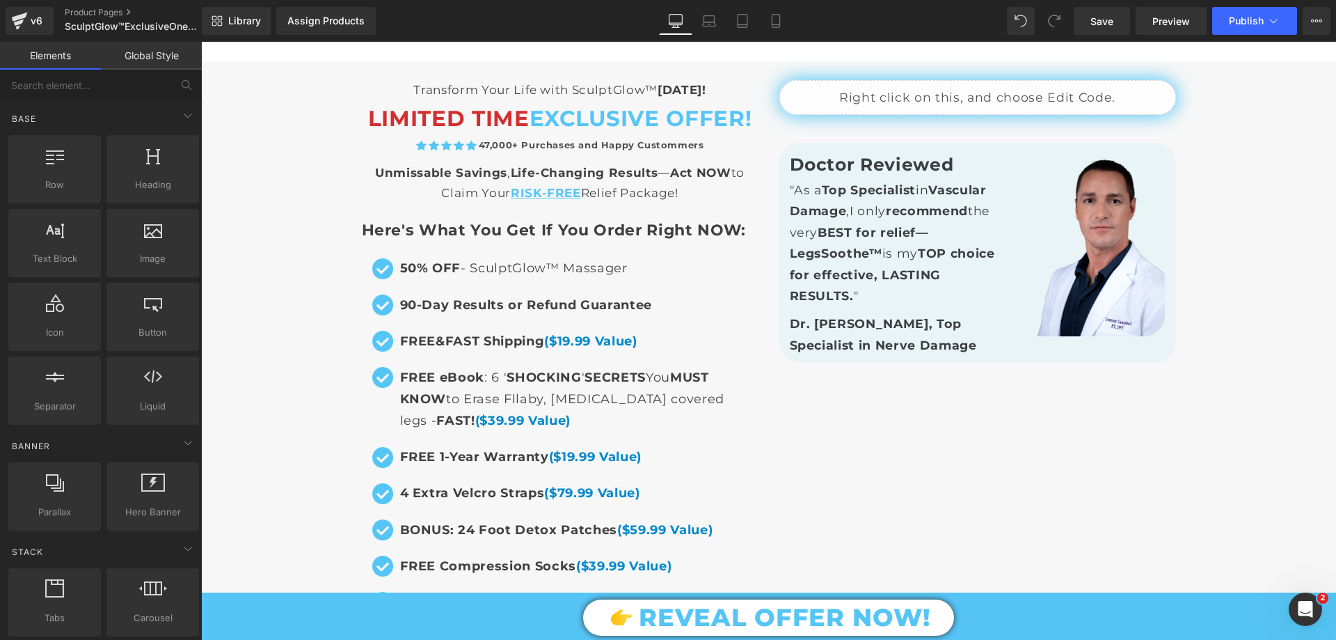
scroll to position [9673, 0]
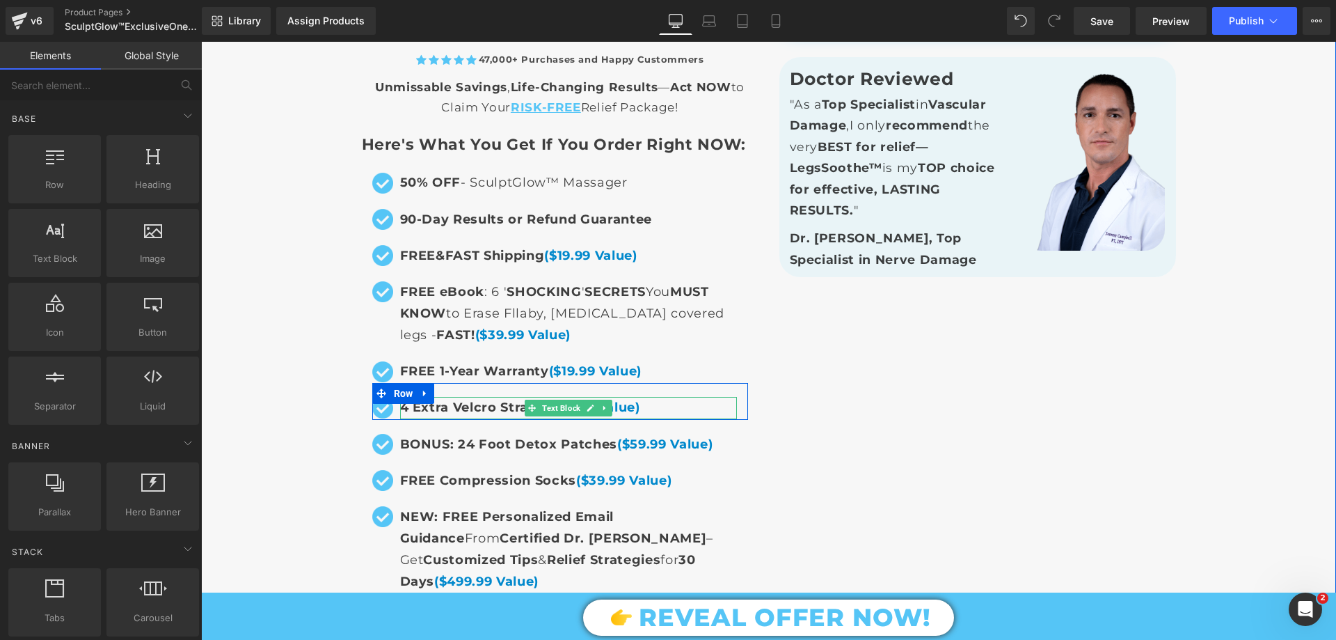
click at [447, 399] on span "4 Extra Velcro Straps ($79.99 Value)" at bounding box center [520, 406] width 240 height 15
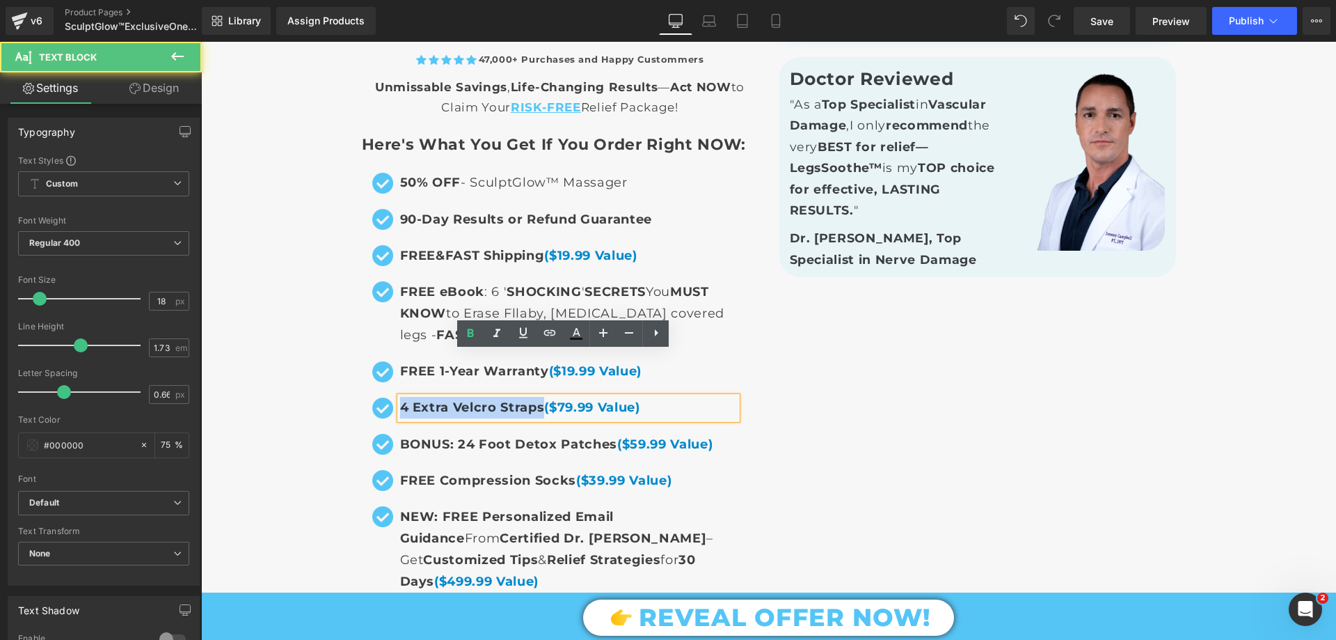
drag, startPoint x: 539, startPoint y: 363, endPoint x: 395, endPoint y: 367, distance: 143.4
click at [400, 399] on span "4 Extra Velcro Straps ($79.99 Value)" at bounding box center [520, 406] width 240 height 15
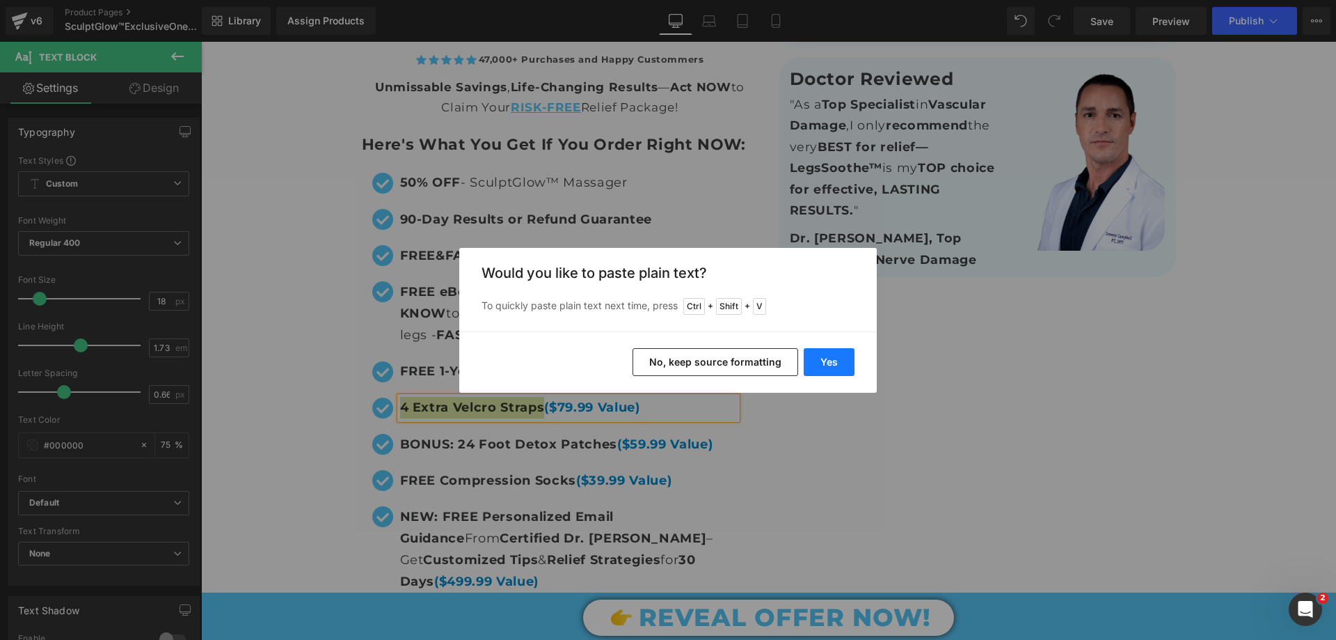
click at [805, 358] on button "Yes" at bounding box center [829, 362] width 51 height 28
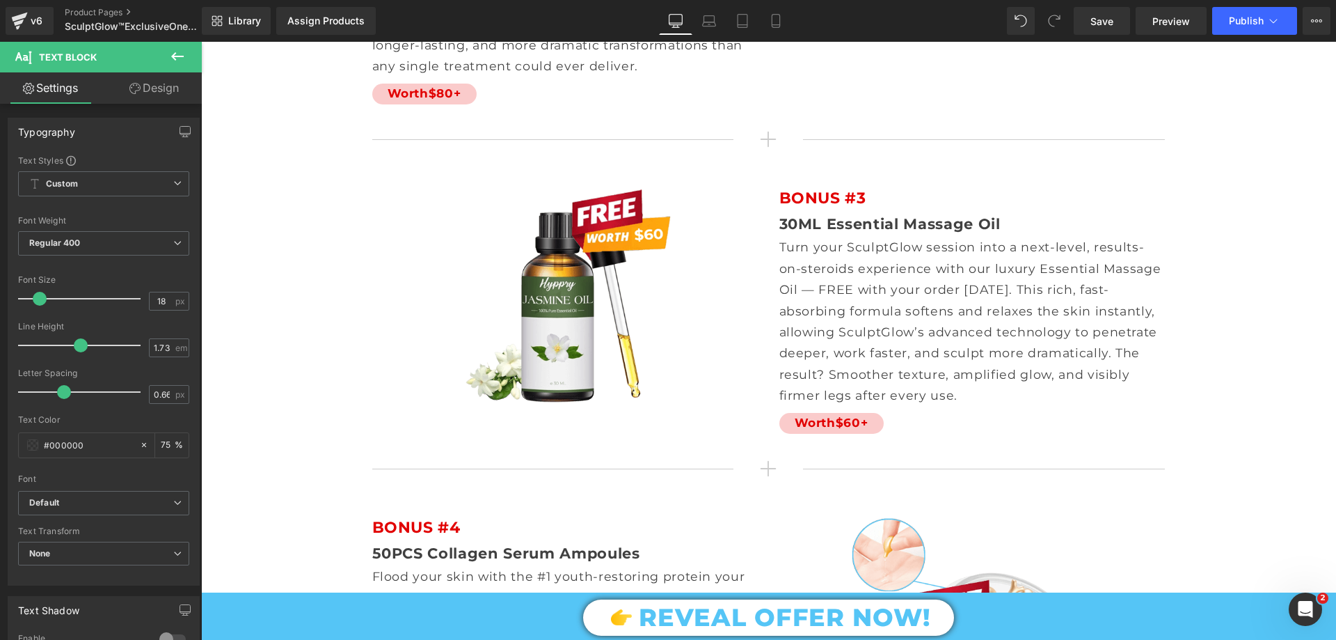
scroll to position [8420, 0]
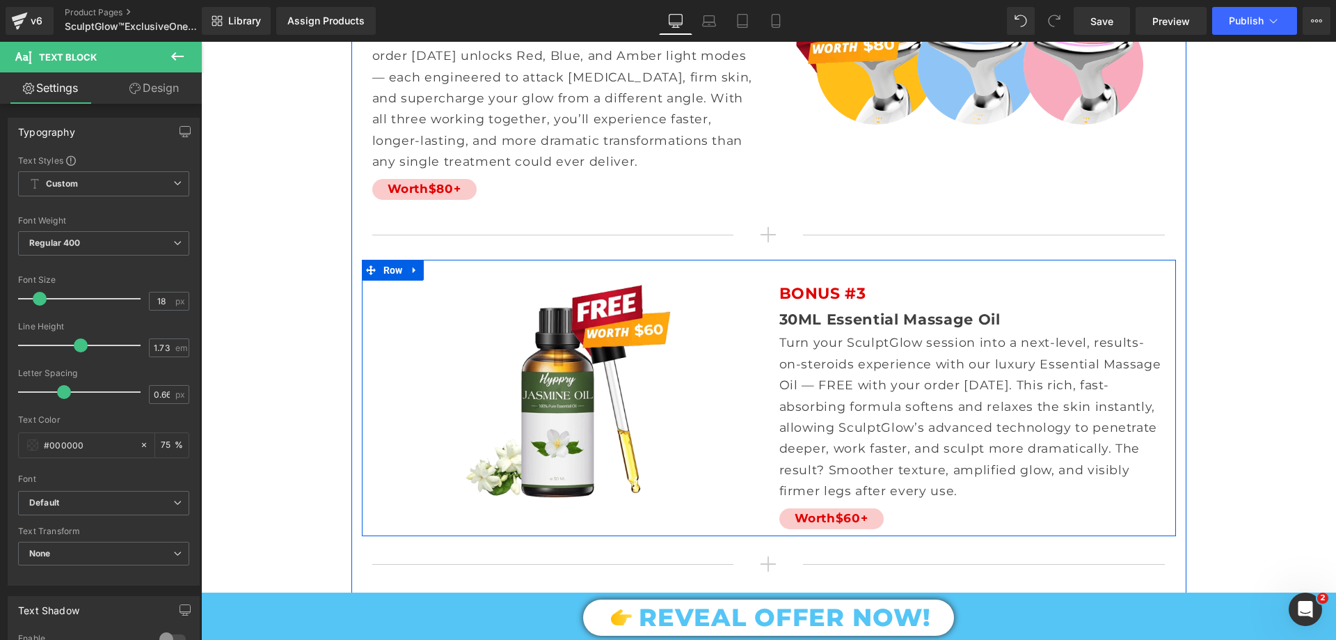
drag, startPoint x: 788, startPoint y: 266, endPoint x: 821, endPoint y: 279, distance: 35.3
click at [788, 307] on div "30ML Essential Massage Oil Text Block" at bounding box center [972, 319] width 386 height 25
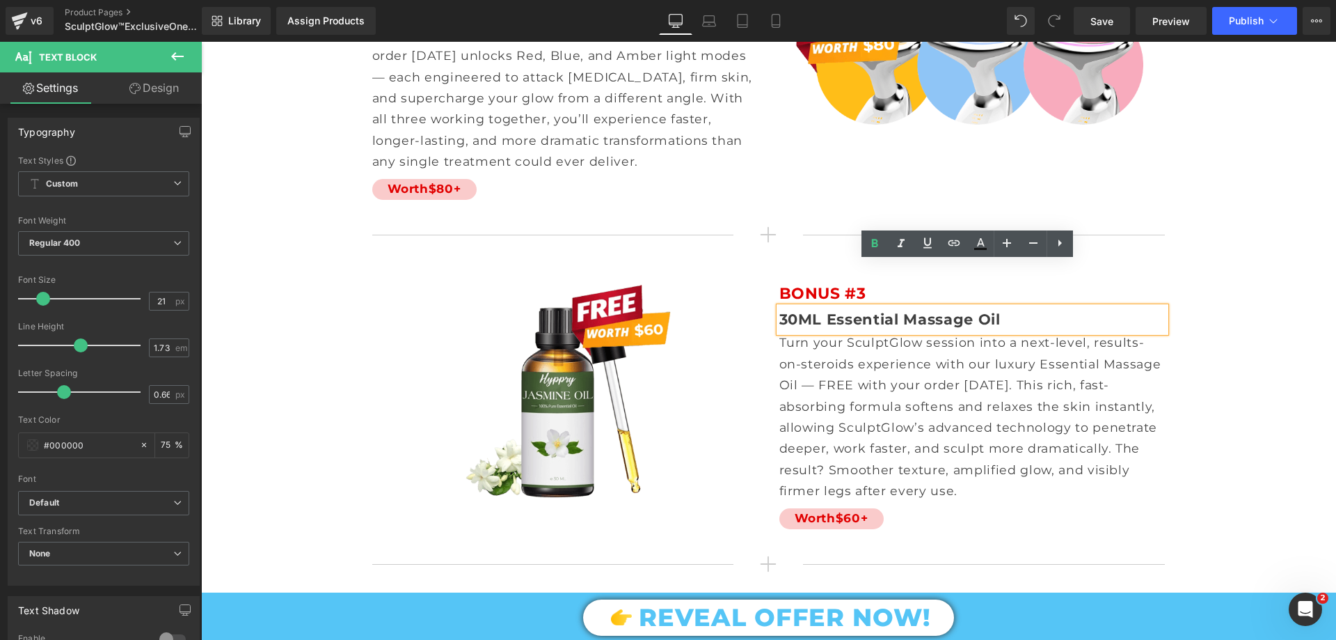
click at [814, 310] on b "30ML Essential Massage Oil" at bounding box center [889, 318] width 221 height 17
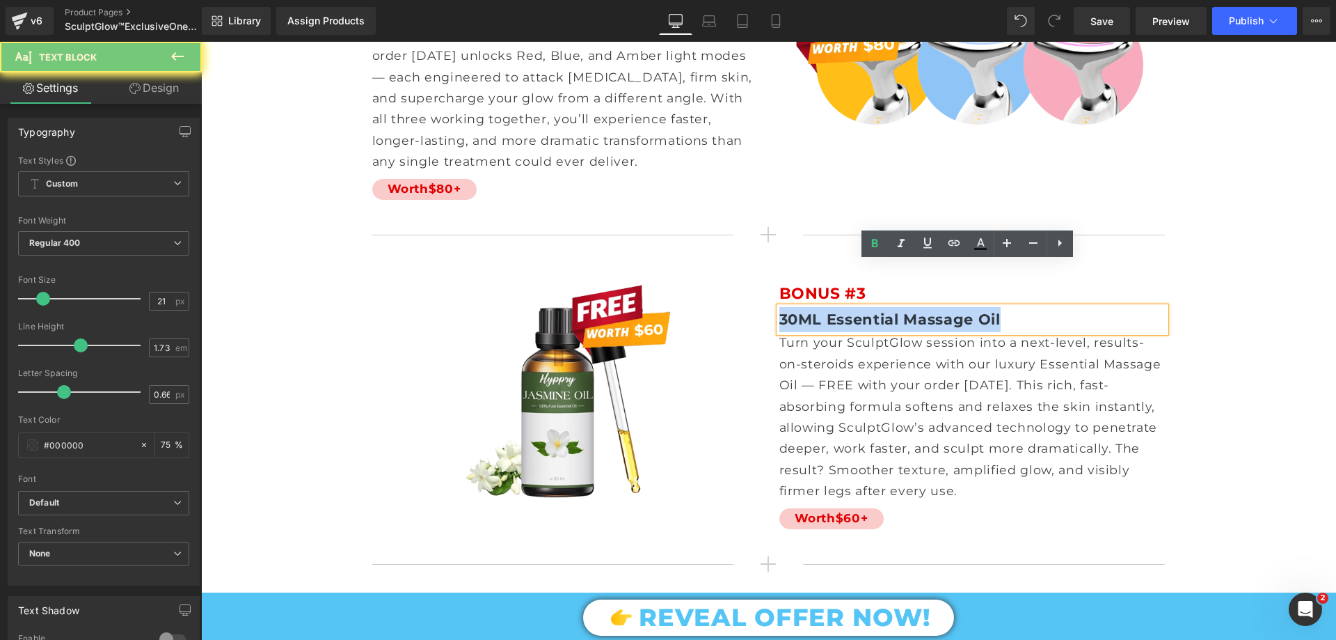
click at [814, 310] on b "30ML Essential Massage Oil" at bounding box center [889, 318] width 221 height 17
click at [825, 310] on b "30ML Essential Massage Oil" at bounding box center [889, 318] width 221 height 17
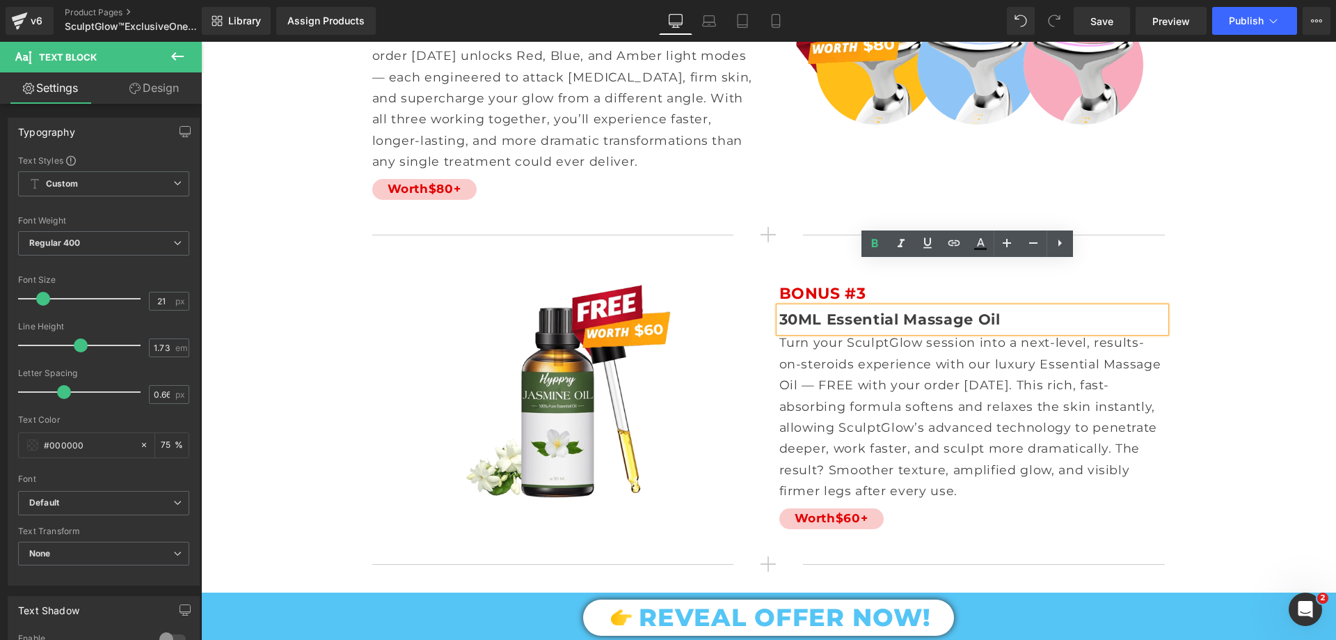
click at [797, 310] on b "30ML Essential Massage Oil" at bounding box center [889, 318] width 221 height 17
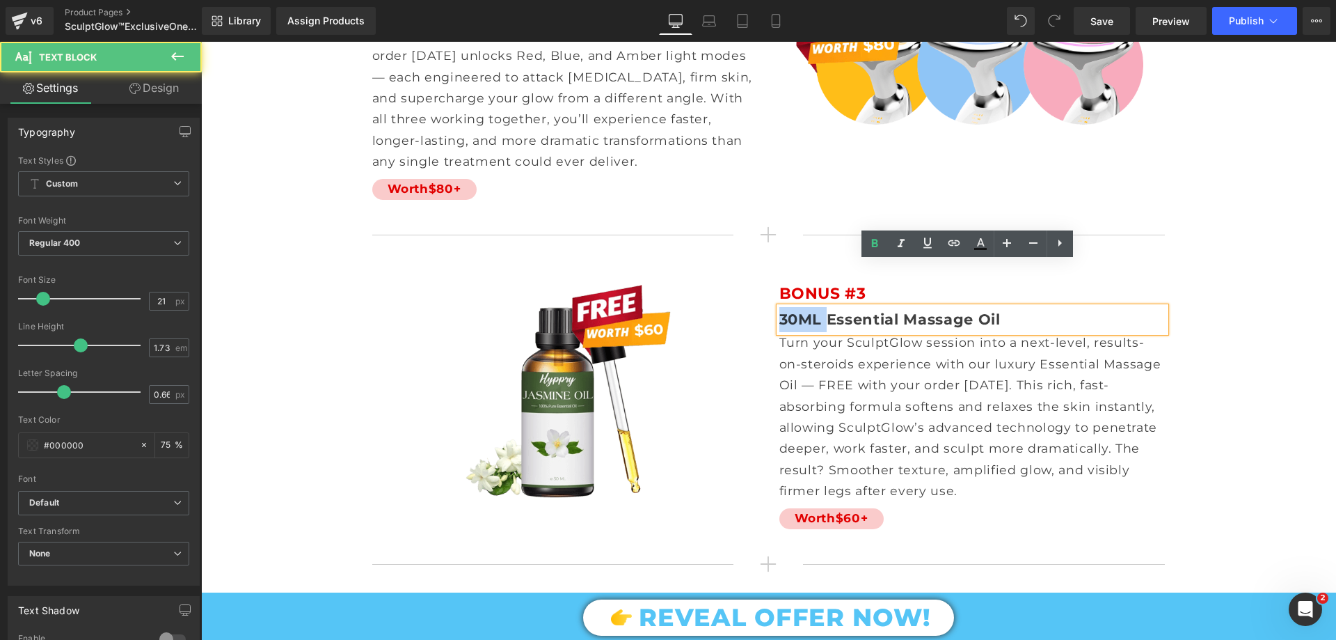
click at [797, 310] on b "30ML Essential Massage Oil" at bounding box center [889, 318] width 221 height 17
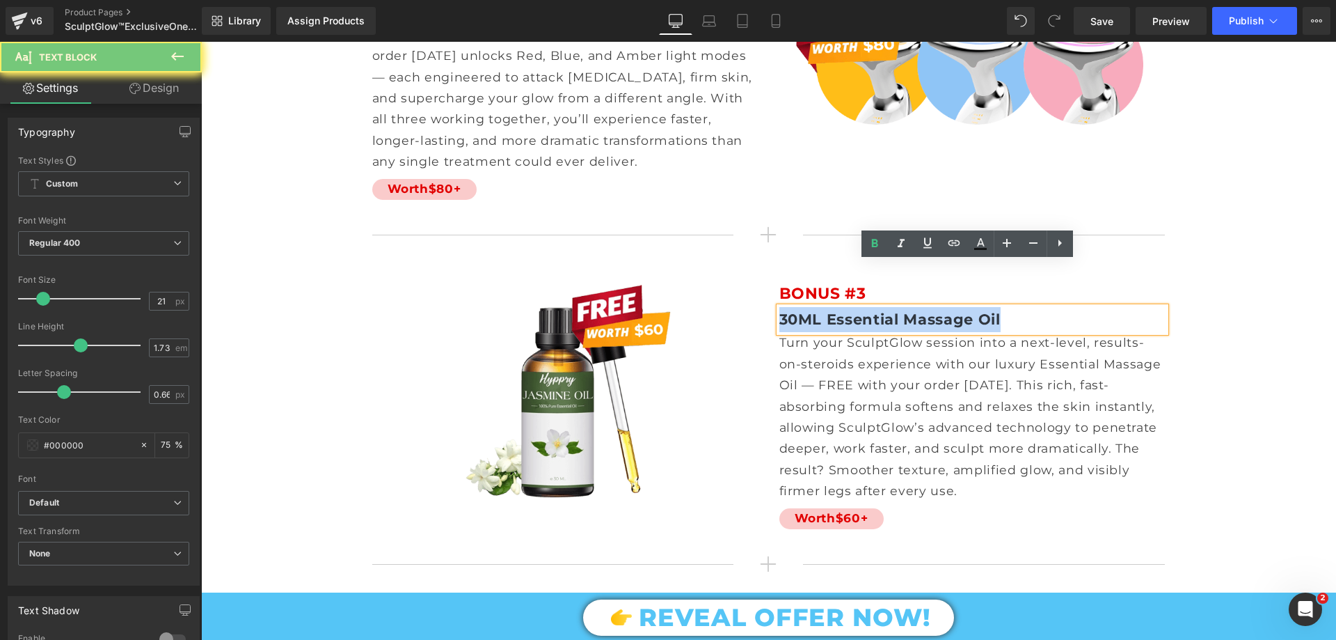
click at [797, 310] on b "30ML Essential Massage Oil" at bounding box center [889, 318] width 221 height 17
copy b "30ML Essential Massage Oil"
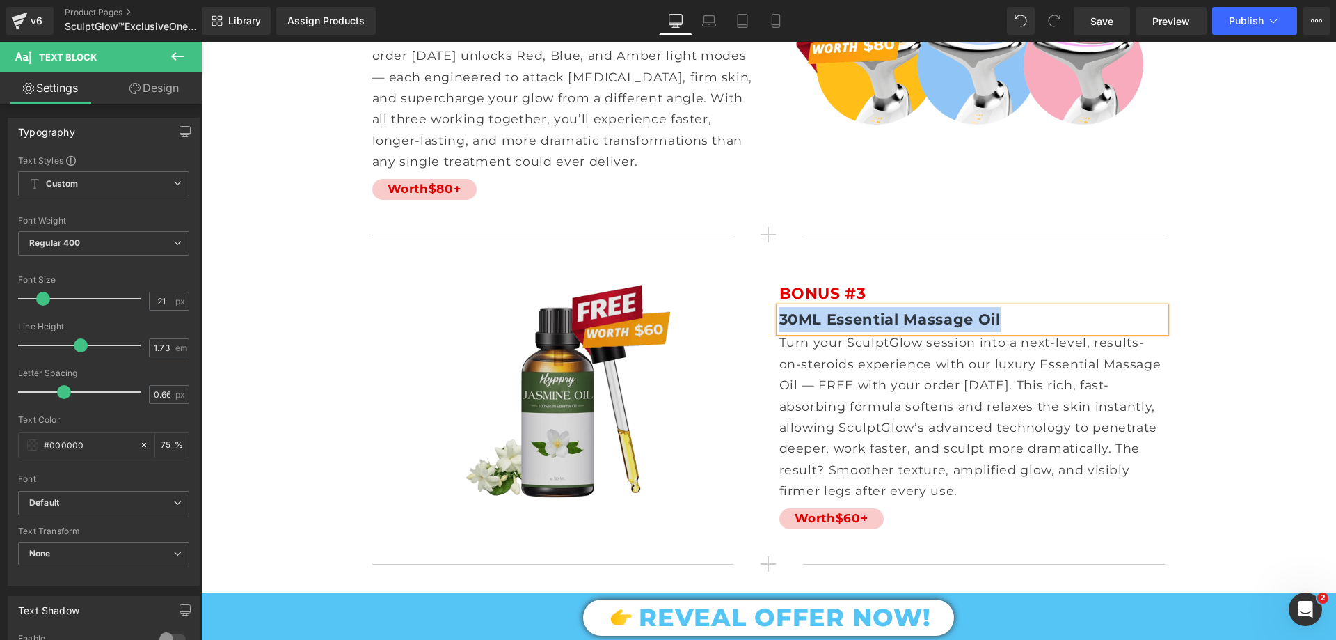
click at [740, 326] on img at bounding box center [565, 388] width 386 height 217
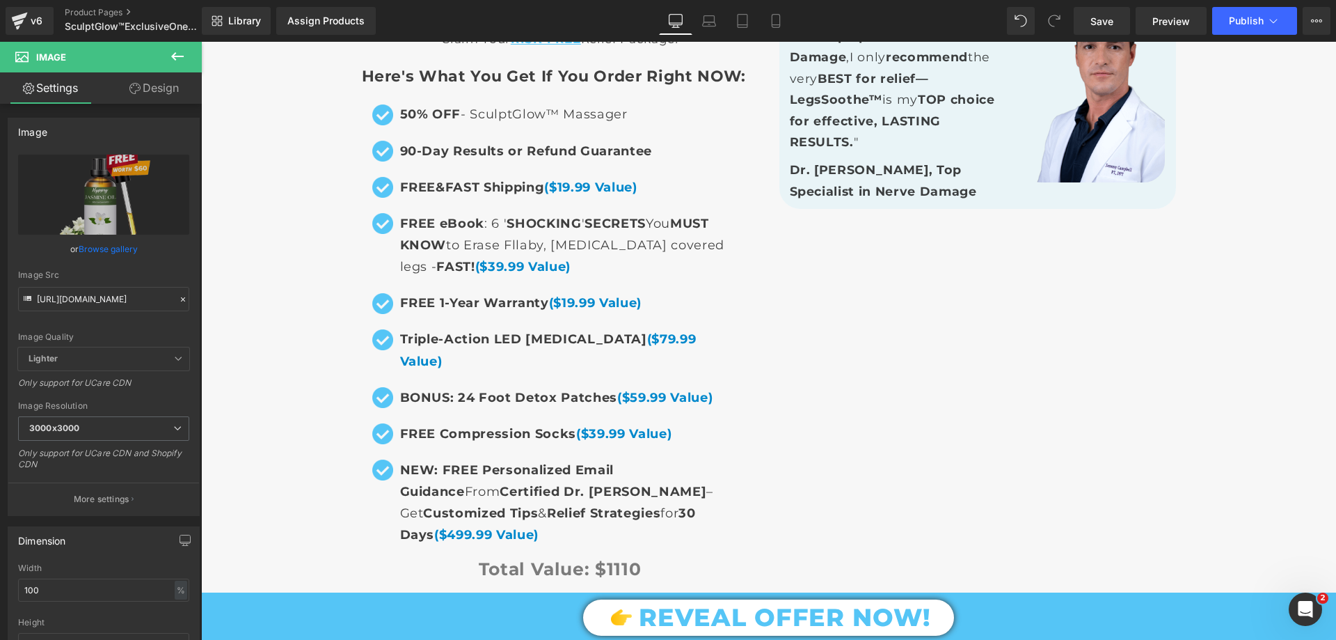
scroll to position [9673, 0]
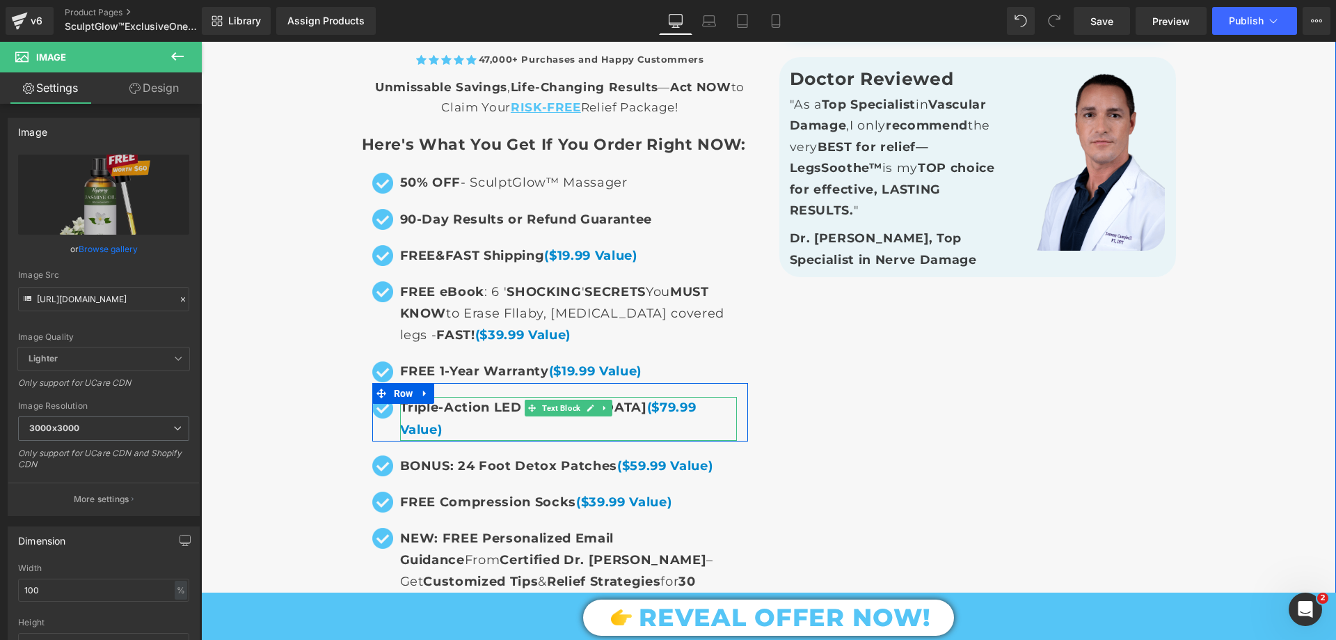
click at [471, 399] on span "Triple-Action LED [MEDICAL_DATA] ($79.99 Value)" at bounding box center [548, 417] width 296 height 37
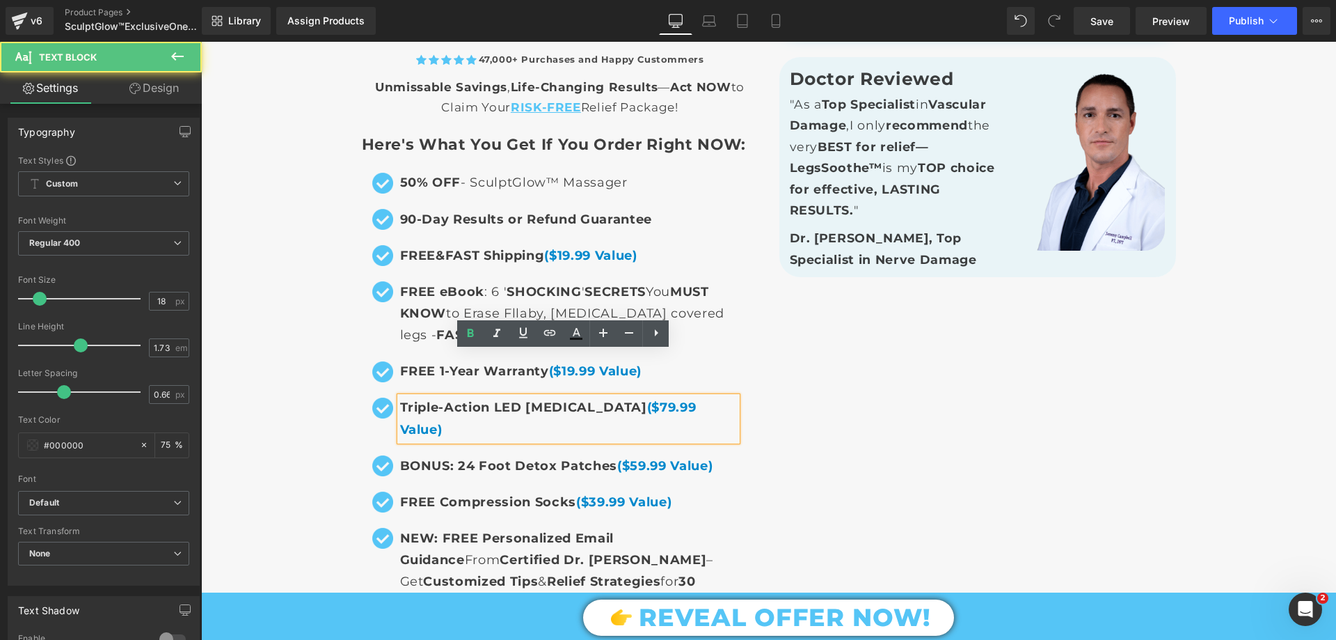
click at [459, 458] on span "BONUS: 24 Foot Detox Patches ($59.99 Value)" at bounding box center [556, 465] width 313 height 15
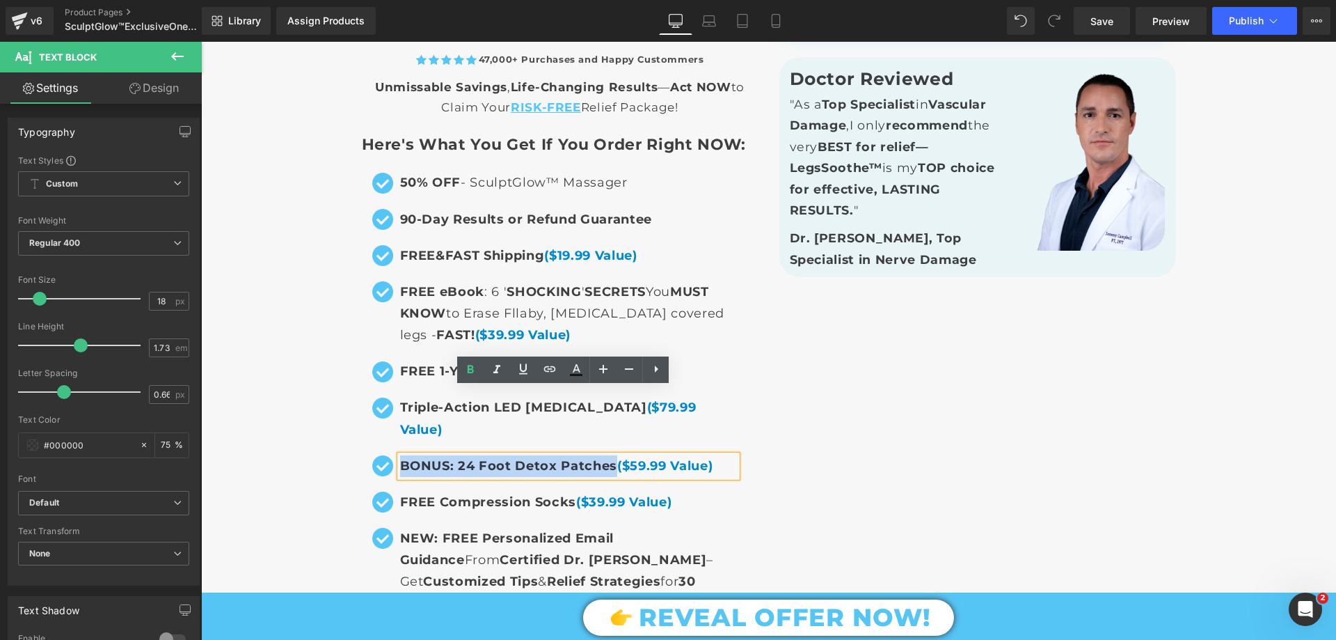
drag, startPoint x: 610, startPoint y: 397, endPoint x: 395, endPoint y: 399, distance: 215.0
click at [400, 458] on span "BONUS: 24 Foot Detox Patches ($59.99 Value)" at bounding box center [556, 465] width 313 height 15
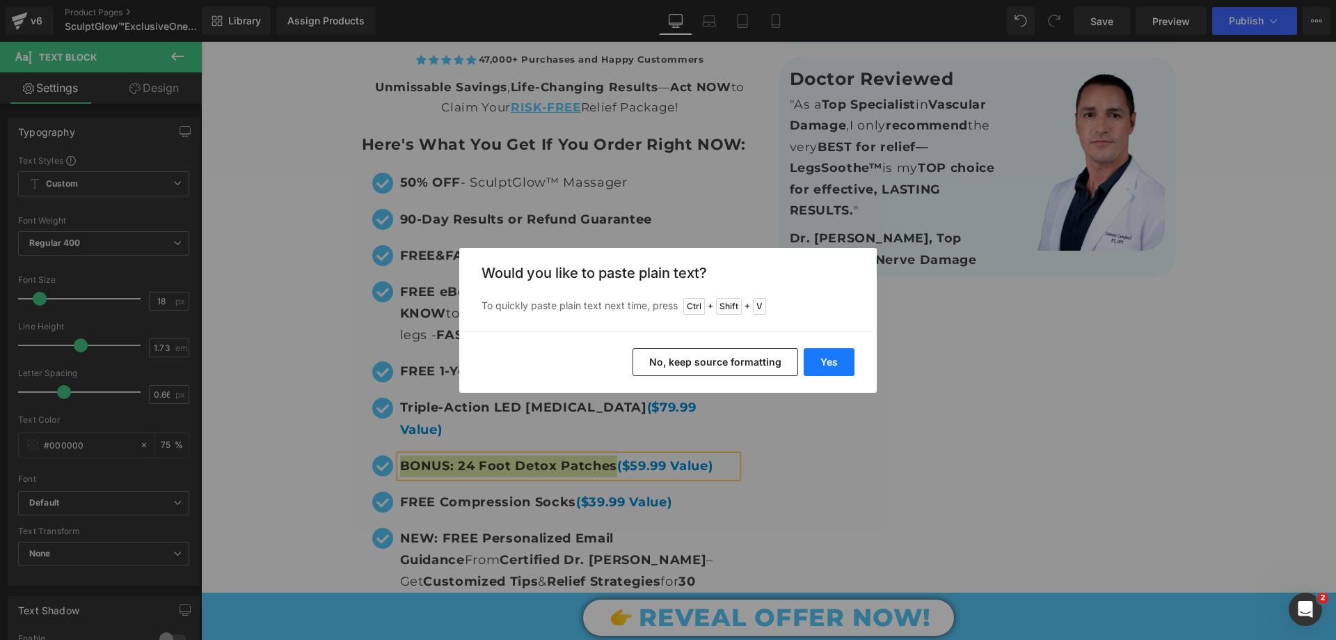
click at [813, 367] on button "Yes" at bounding box center [829, 362] width 51 height 28
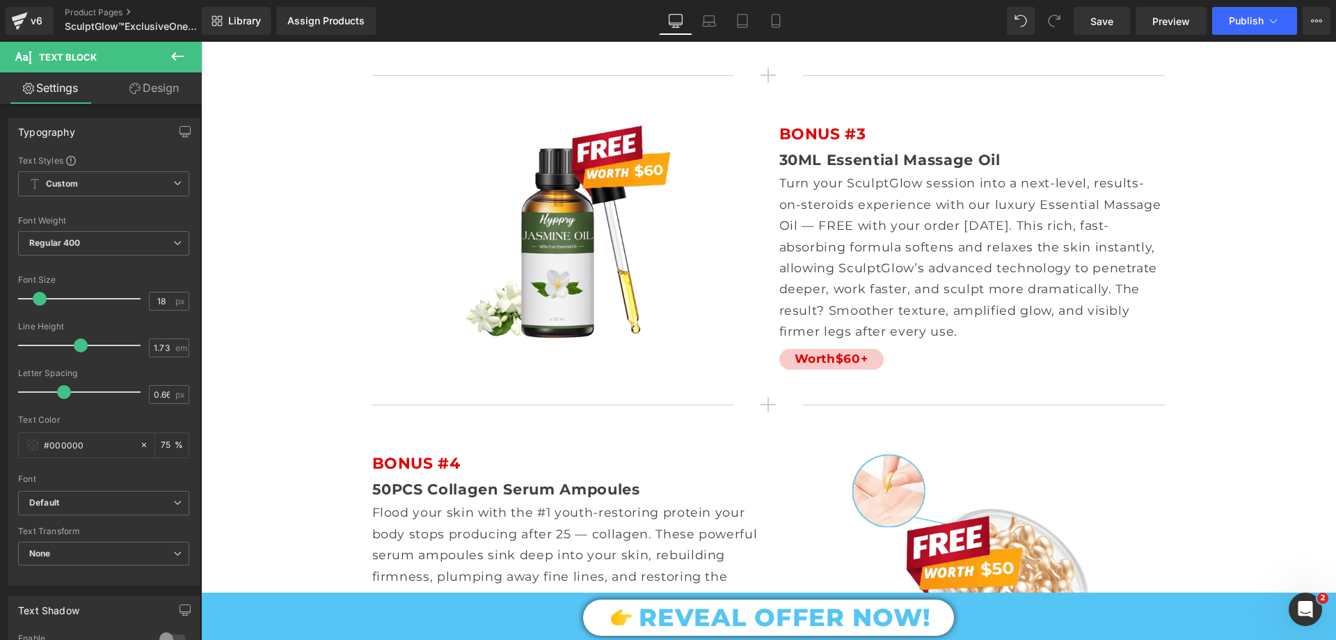
scroll to position [8559, 0]
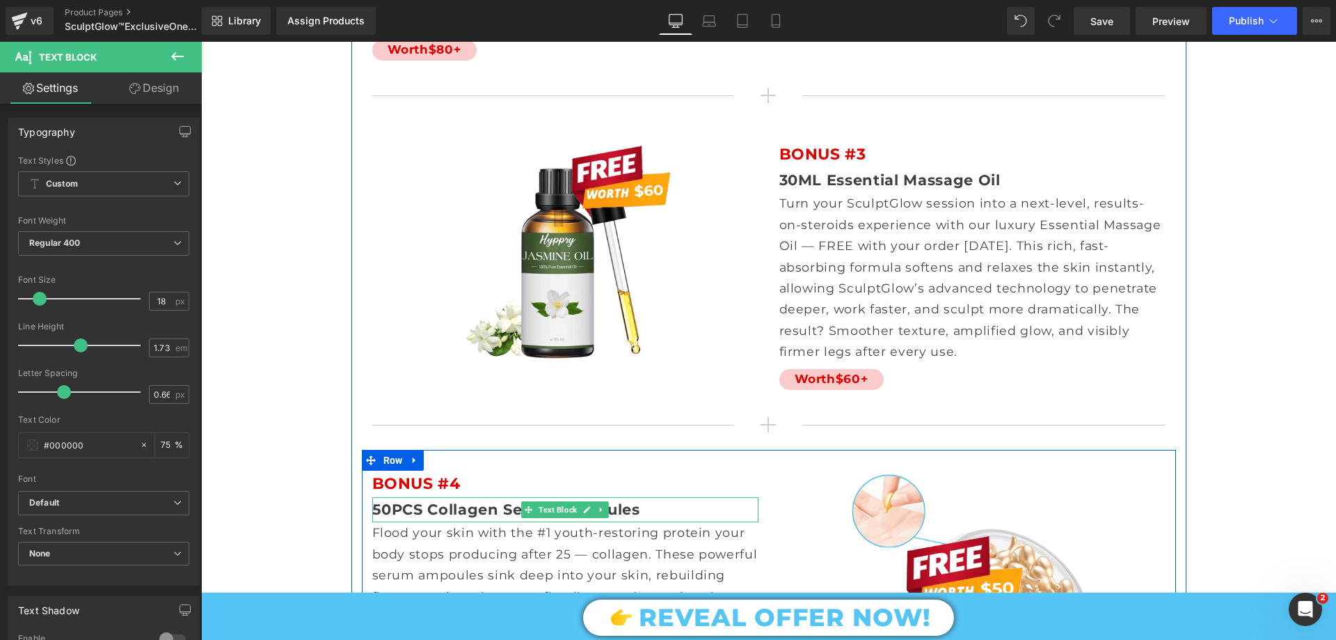
click at [450, 500] on b "50PCS Collagen Serum Ampoules" at bounding box center [506, 508] width 268 height 17
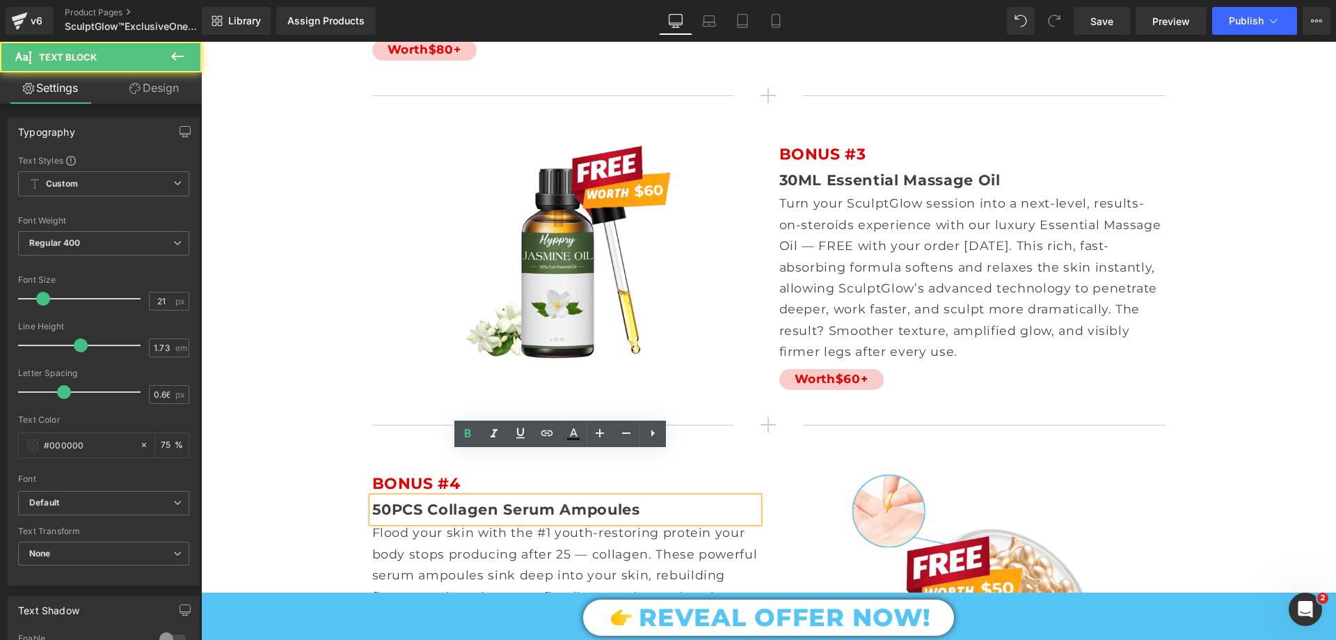
click at [450, 500] on b "50PCS Collagen Serum Ampoules" at bounding box center [506, 508] width 268 height 17
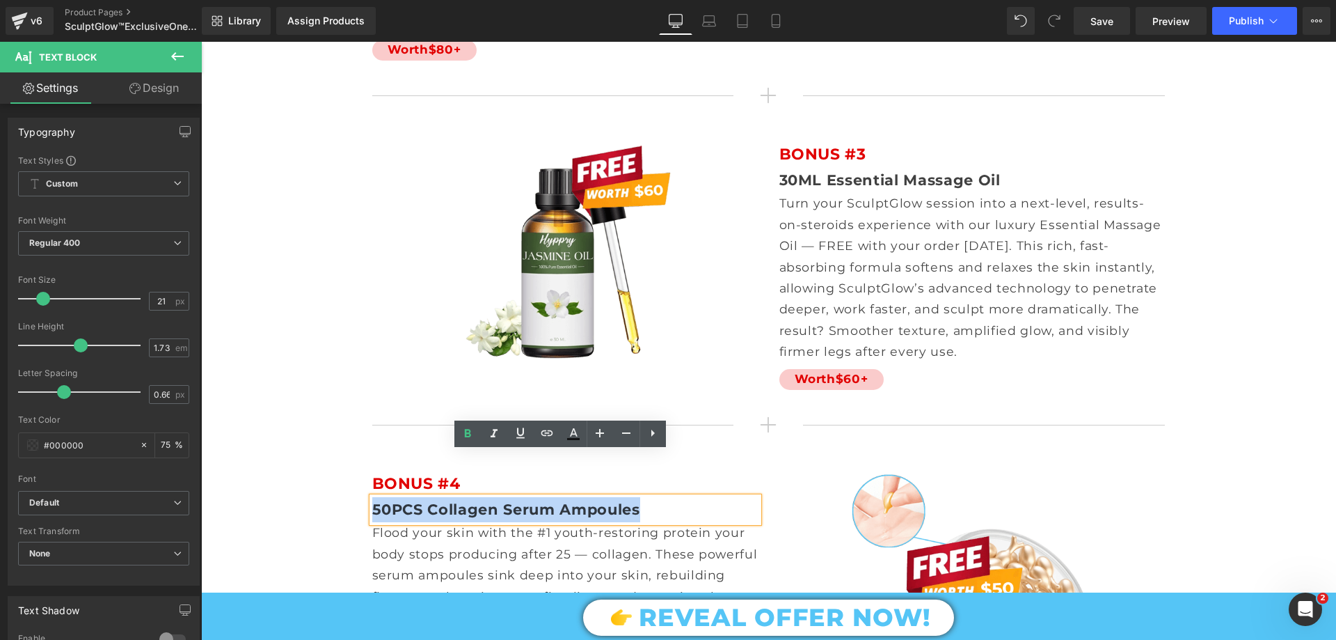
click at [450, 500] on b "50PCS Collagen Serum Ampoules" at bounding box center [506, 508] width 268 height 17
copy b "50PCS Collagen Serum Ampoules"
click at [841, 450] on div "Image BONUS #4 Text Block 50PCS Collagen Serum Ampoules Text Block Flood your s…" at bounding box center [769, 588] width 814 height 276
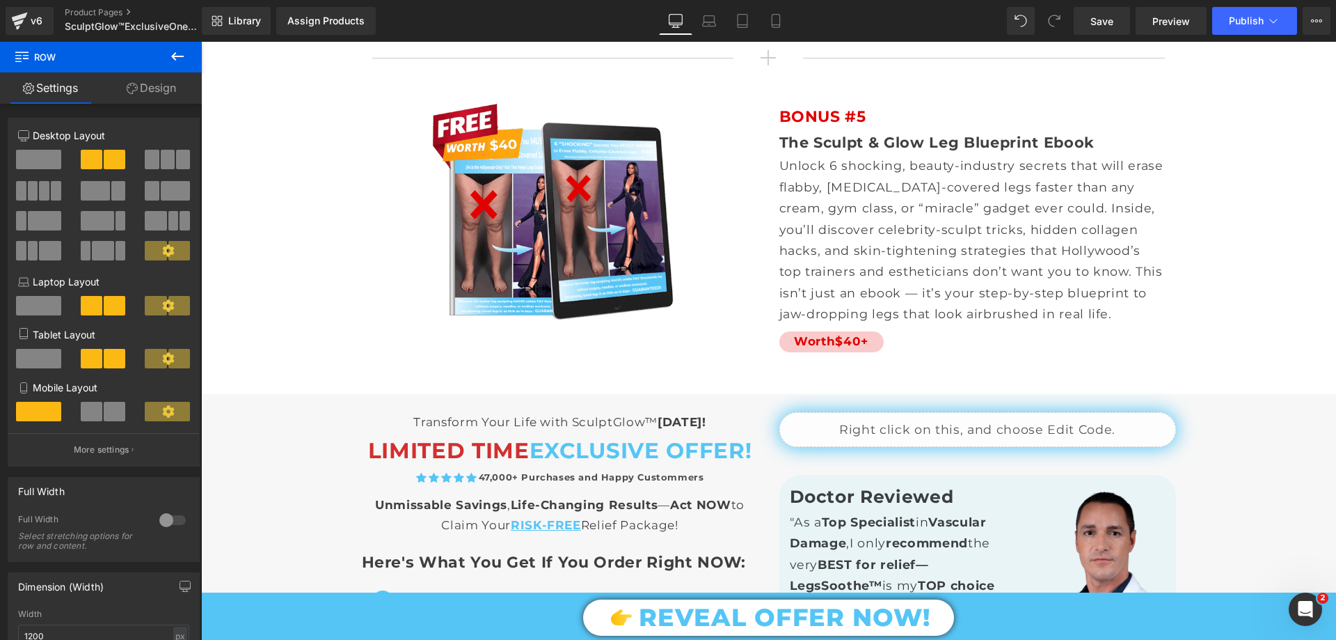
scroll to position [9673, 0]
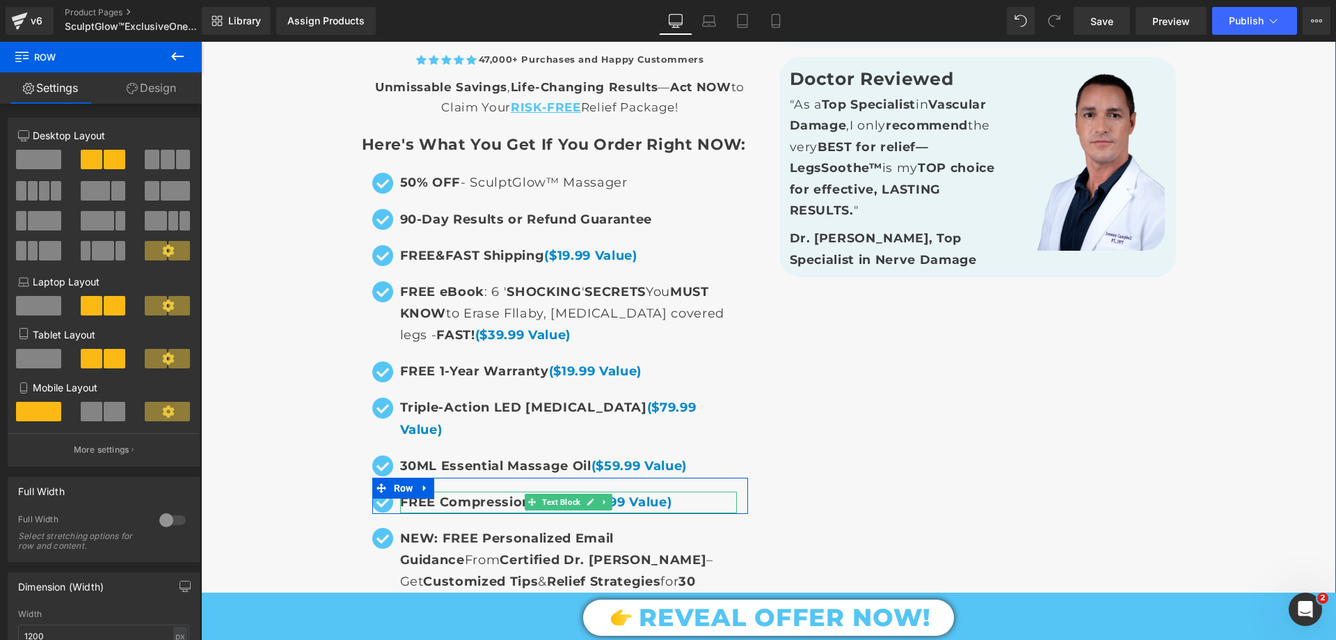
click at [483, 494] on span "FREE Compression Socks ($39.99 Value)" at bounding box center [536, 501] width 272 height 15
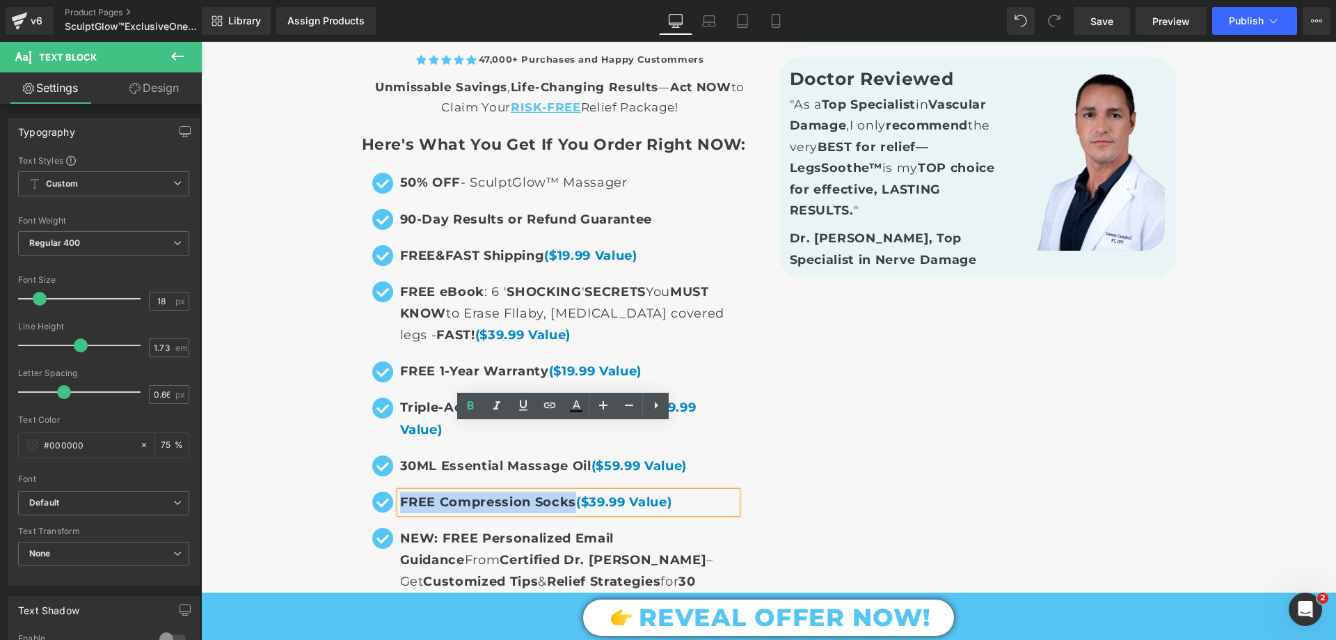
drag, startPoint x: 569, startPoint y: 434, endPoint x: 397, endPoint y: 437, distance: 171.2
click at [400, 494] on span "FREE Compression Socks ($39.99 Value)" at bounding box center [536, 501] width 272 height 15
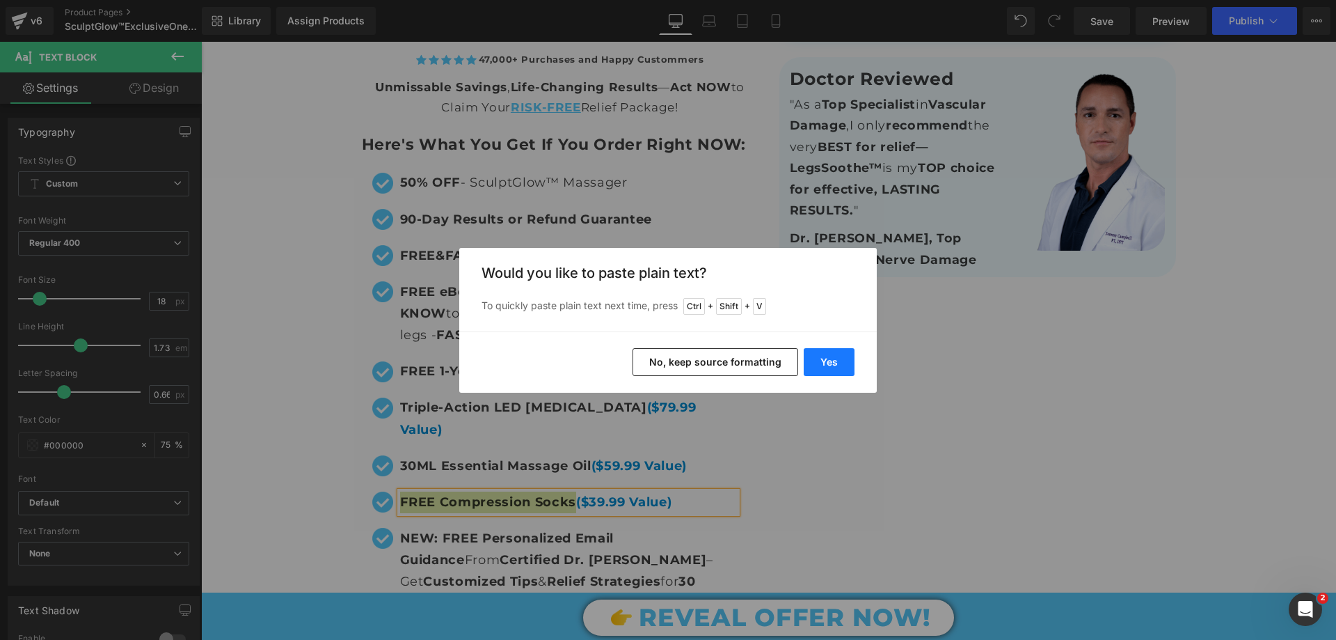
click at [830, 358] on button "Yes" at bounding box center [829, 362] width 51 height 28
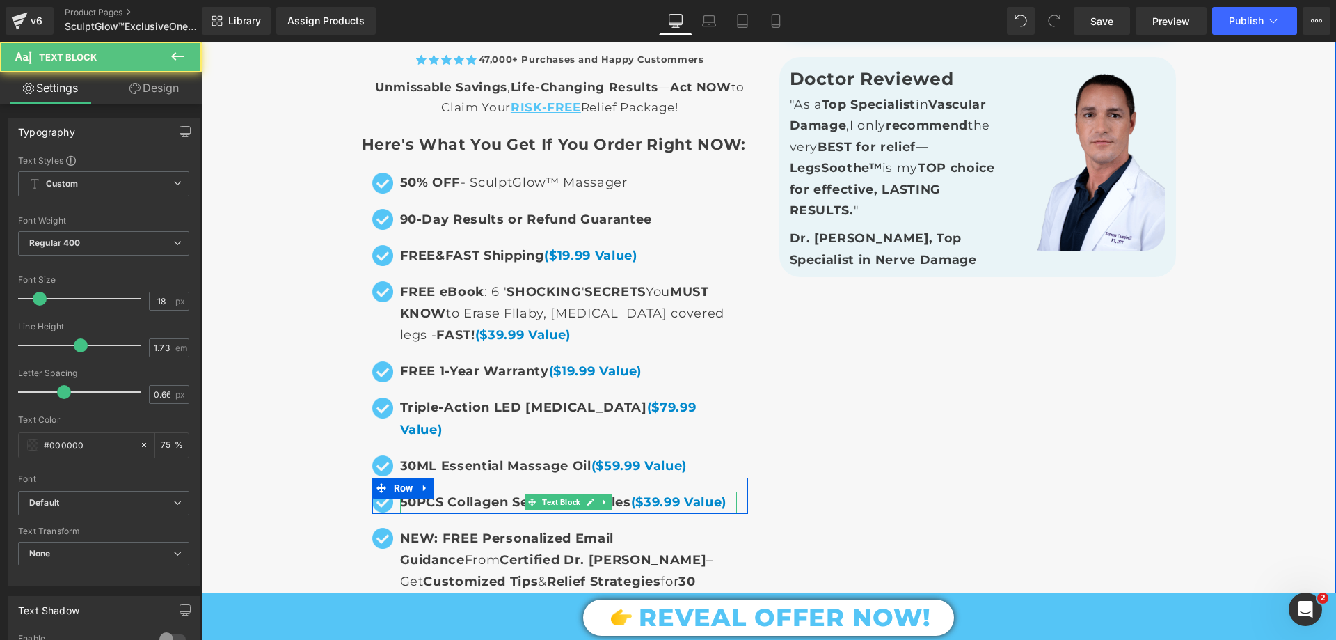
click at [650, 494] on span "($39.99 Value)" at bounding box center [678, 501] width 95 height 15
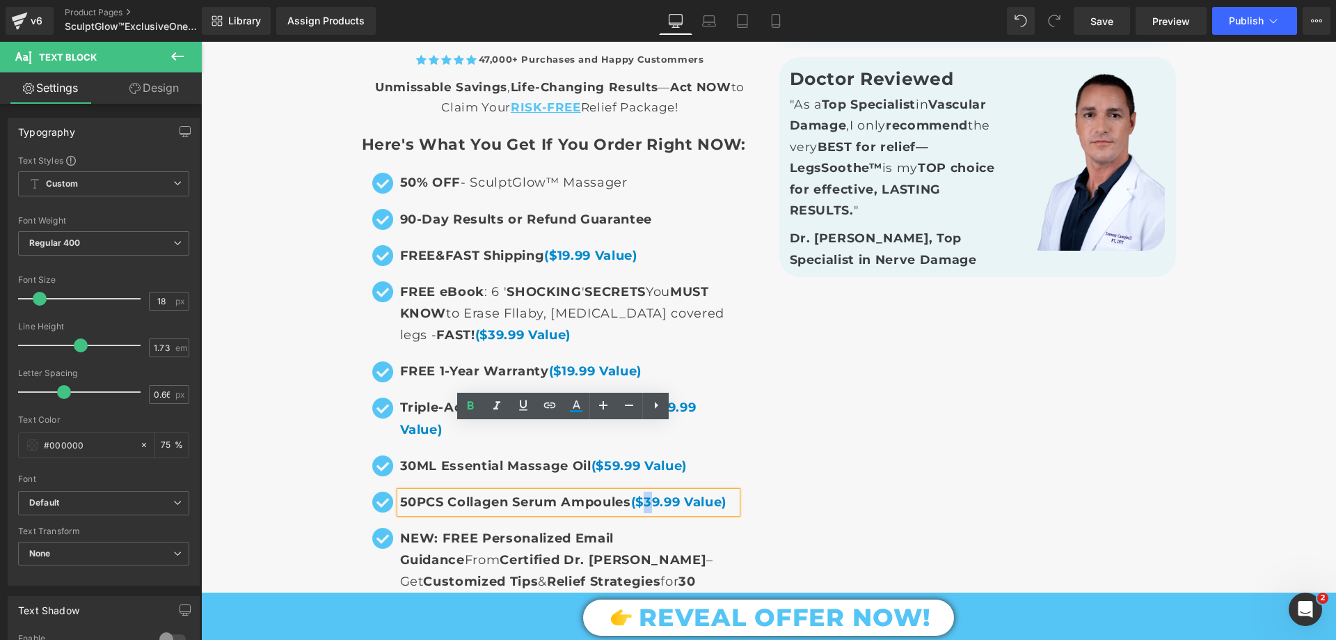
click at [647, 494] on span "($39.99 Value)" at bounding box center [678, 501] width 95 height 15
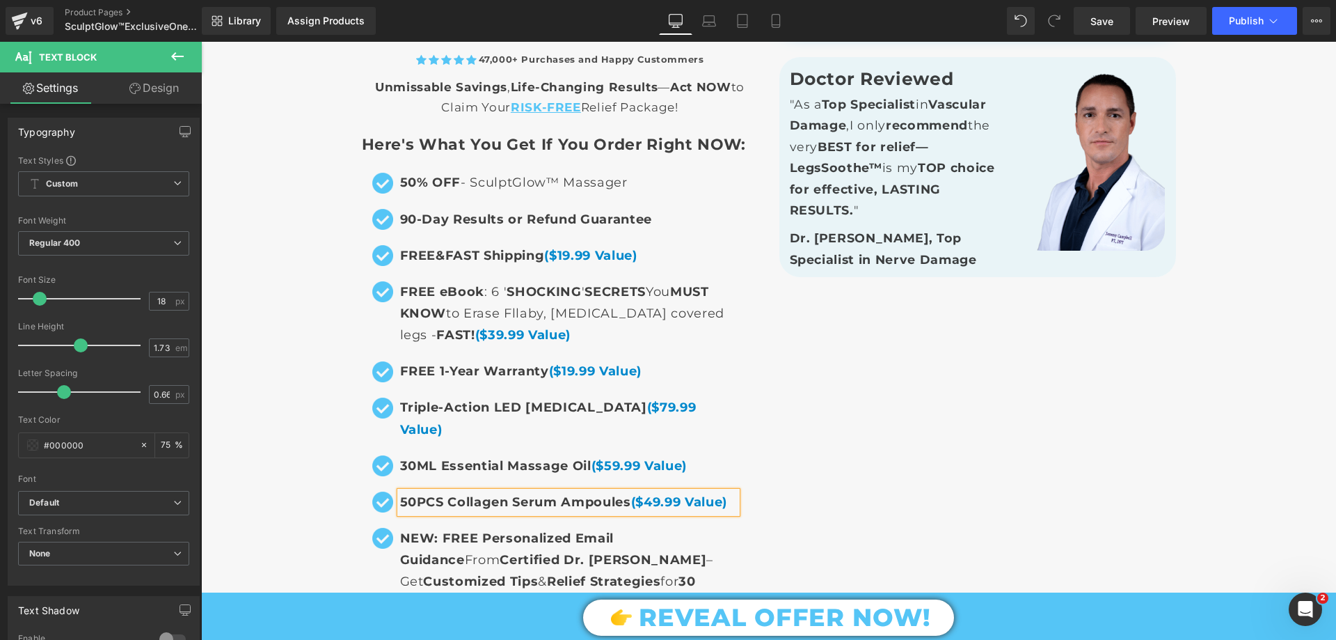
click at [1014, 386] on div "Liquid Transform Your Life with SculptGlow™ [DATE]! Text Block LIMITED TIME EXC…" at bounding box center [768, 389] width 835 height 790
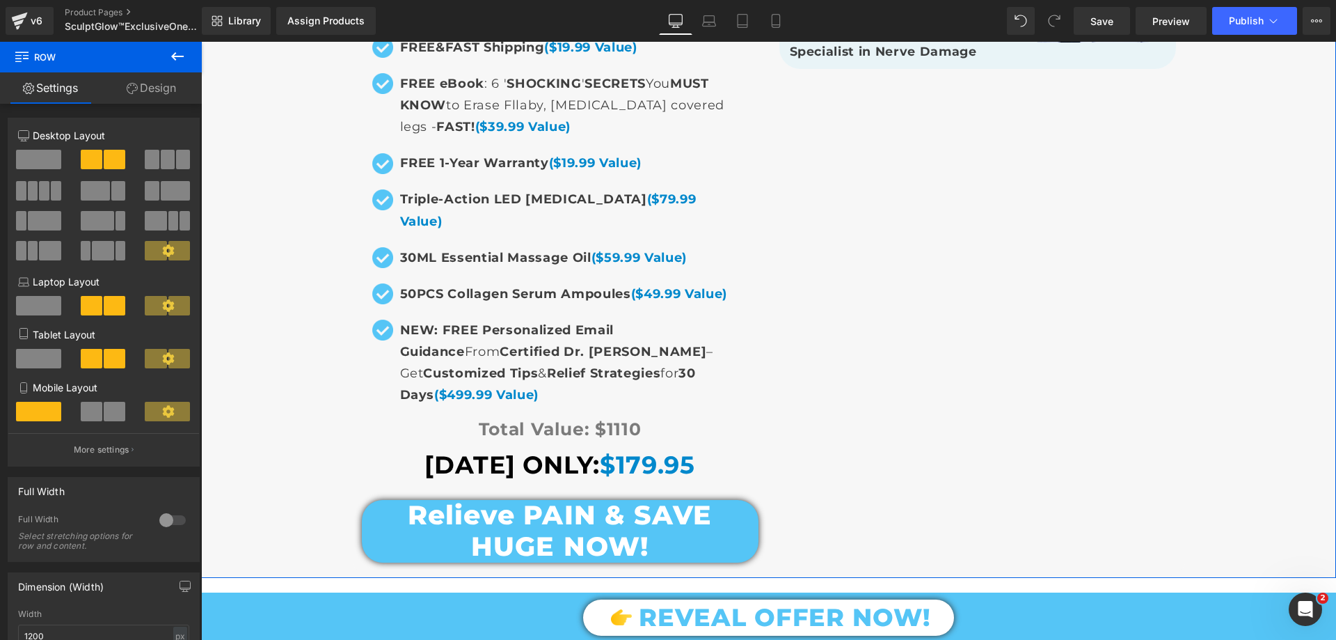
scroll to position [9881, 0]
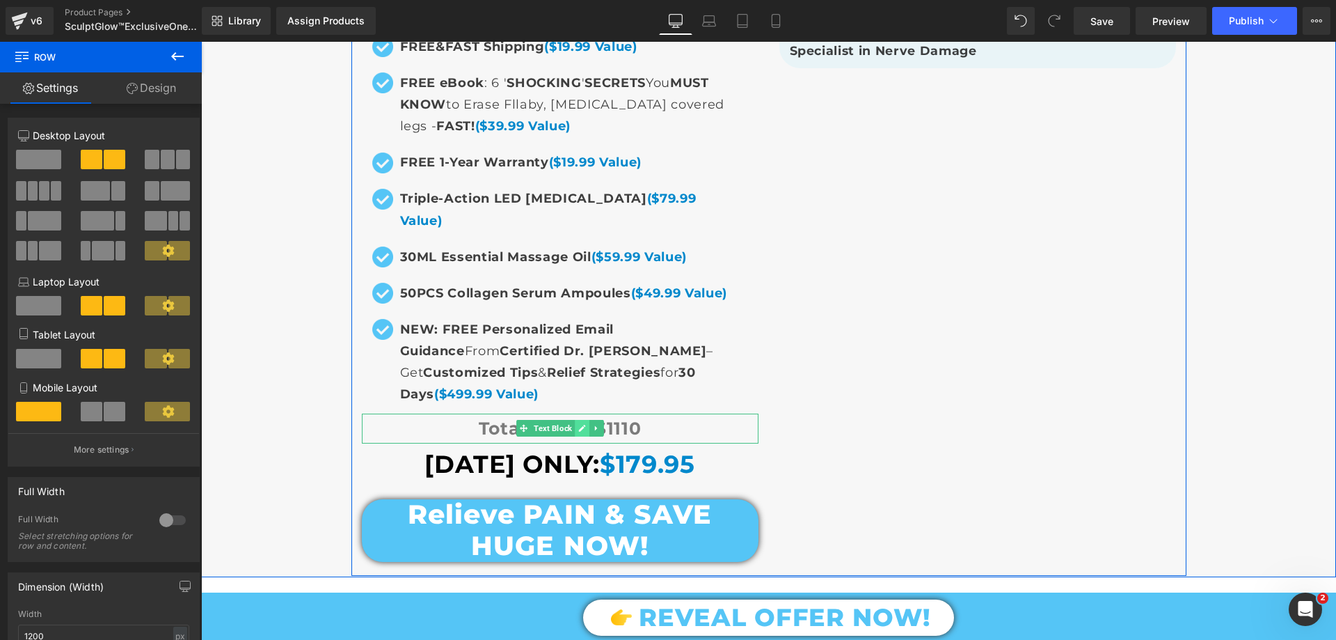
click at [580, 424] on icon at bounding box center [582, 428] width 8 height 8
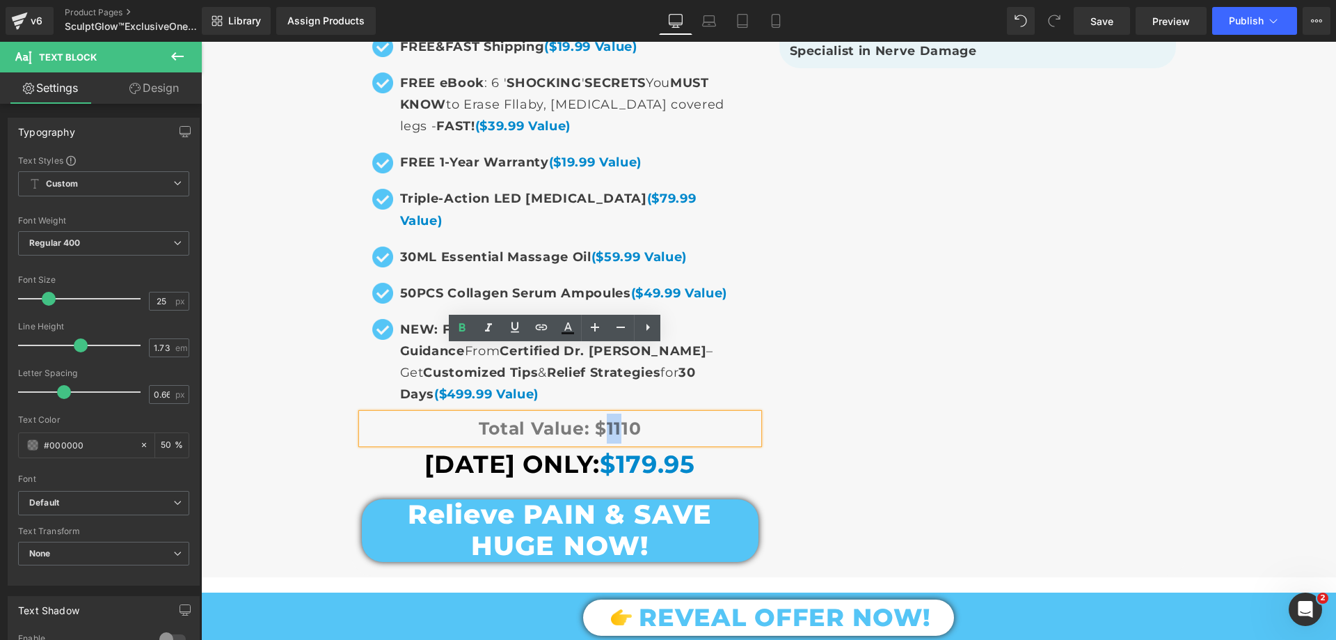
drag, startPoint x: 600, startPoint y: 359, endPoint x: 612, endPoint y: 358, distance: 12.6
click at [612, 418] on span "Total Value: $1110" at bounding box center [560, 428] width 163 height 21
click at [305, 283] on div "Liquid Transform Your Life with SculptGlow™ [DATE]! Text Block LIMITED TIME EXC…" at bounding box center [768, 174] width 1135 height 804
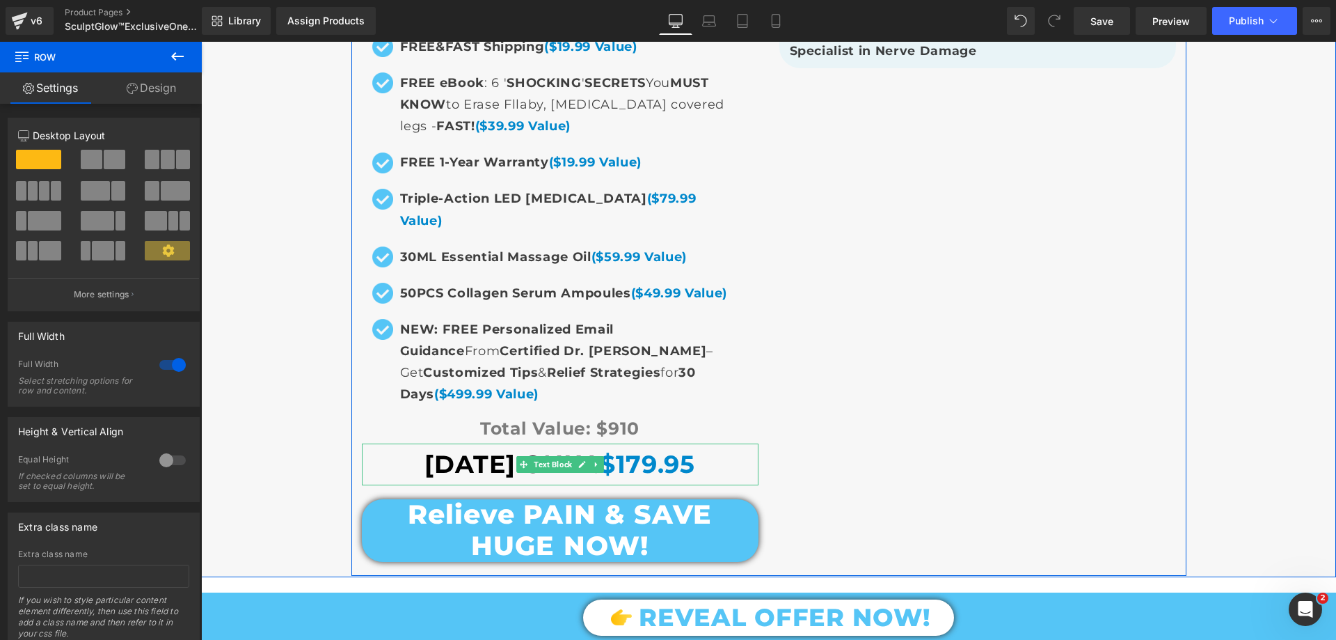
click at [617, 449] on span "$179.95" at bounding box center [647, 464] width 95 height 30
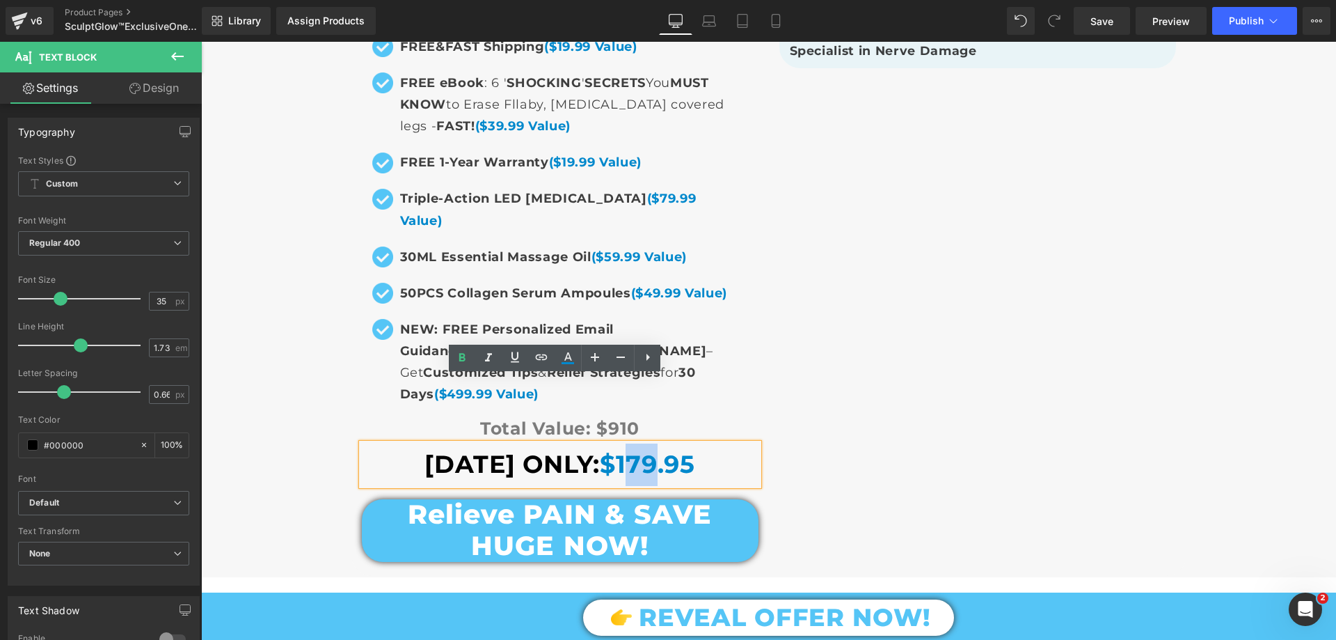
drag, startPoint x: 618, startPoint y: 395, endPoint x: 644, endPoint y: 397, distance: 25.9
click at [644, 449] on span "$179.95" at bounding box center [647, 464] width 95 height 30
click at [912, 312] on div "Liquid Transform Your Life with SculptGlow™ [DATE]! Text Block LIMITED TIME EXC…" at bounding box center [768, 181] width 835 height 790
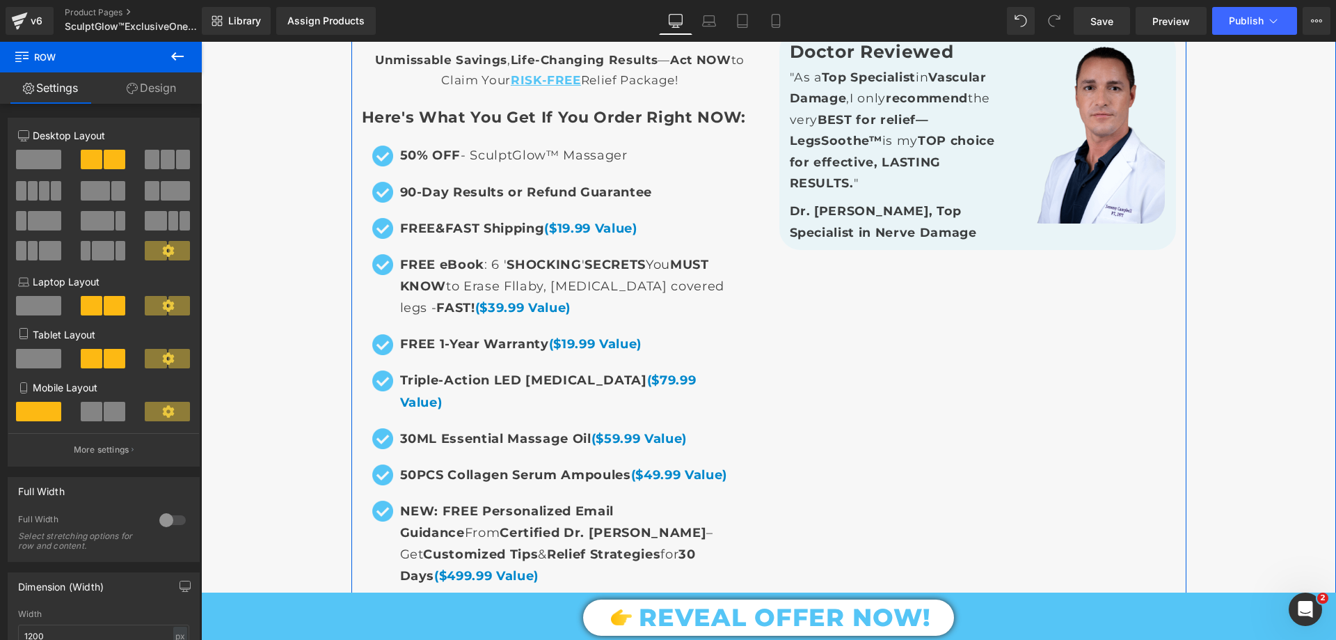
scroll to position [9678, 0]
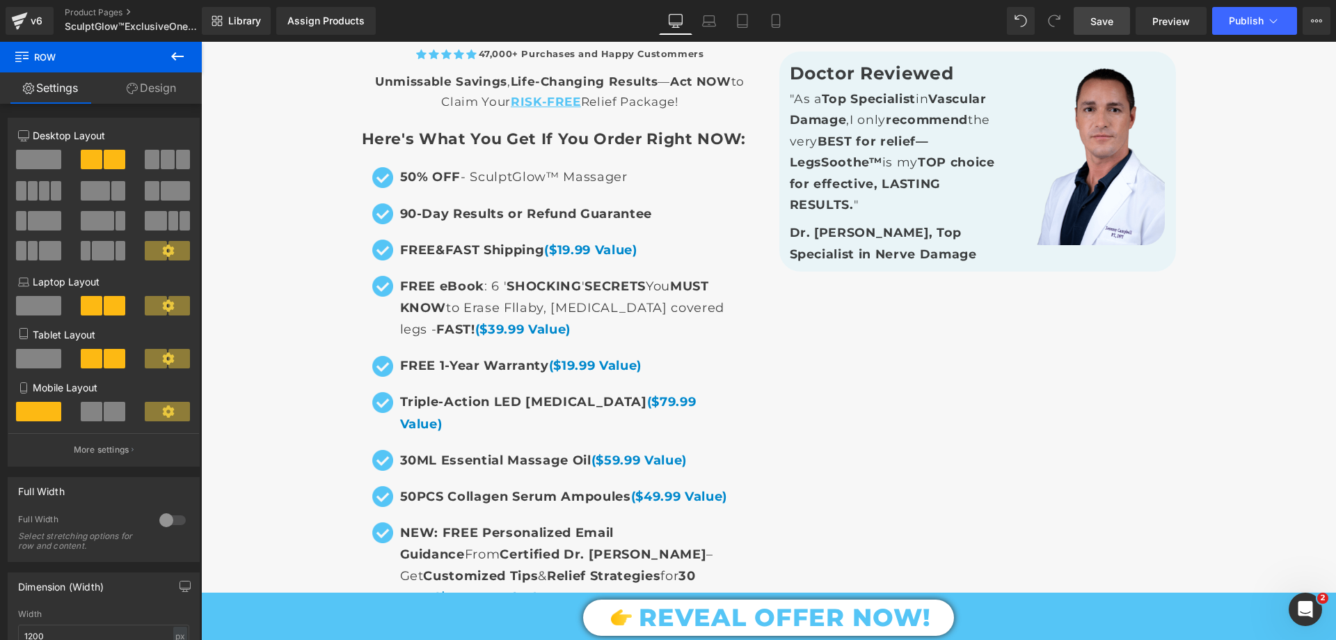
click at [1115, 15] on link "Save" at bounding box center [1102, 21] width 56 height 28
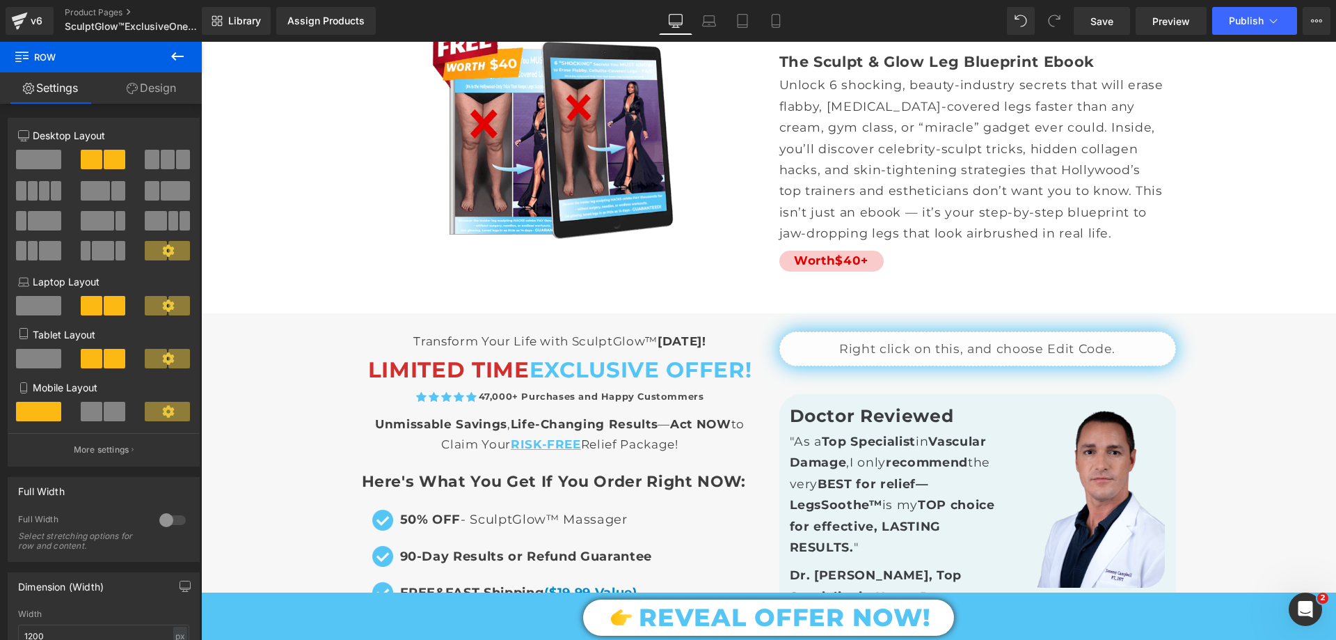
scroll to position [9469, 0]
